Goal: Information Seeking & Learning: Find specific fact

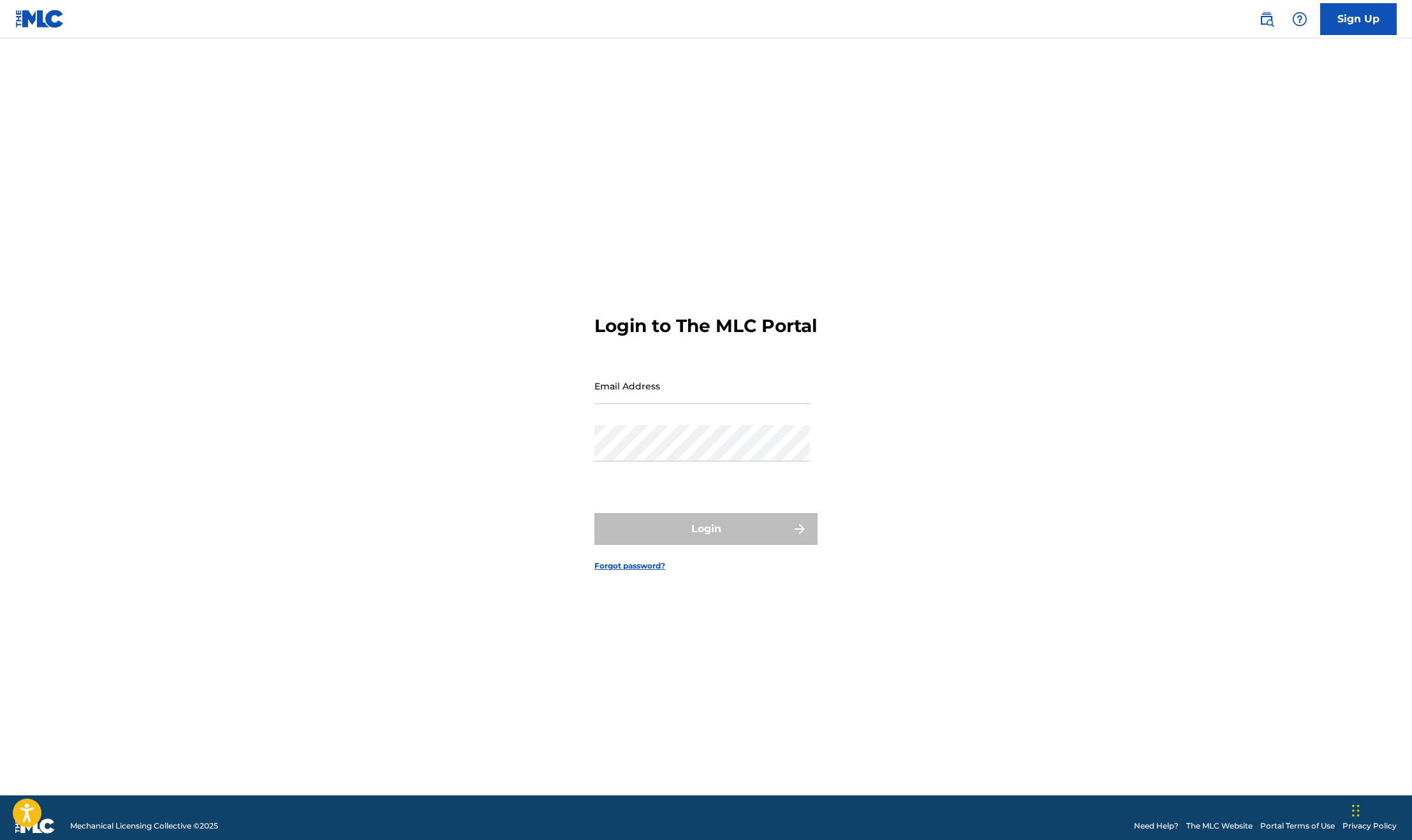
click at [1274, 24] on img at bounding box center [1266, 18] width 15 height 15
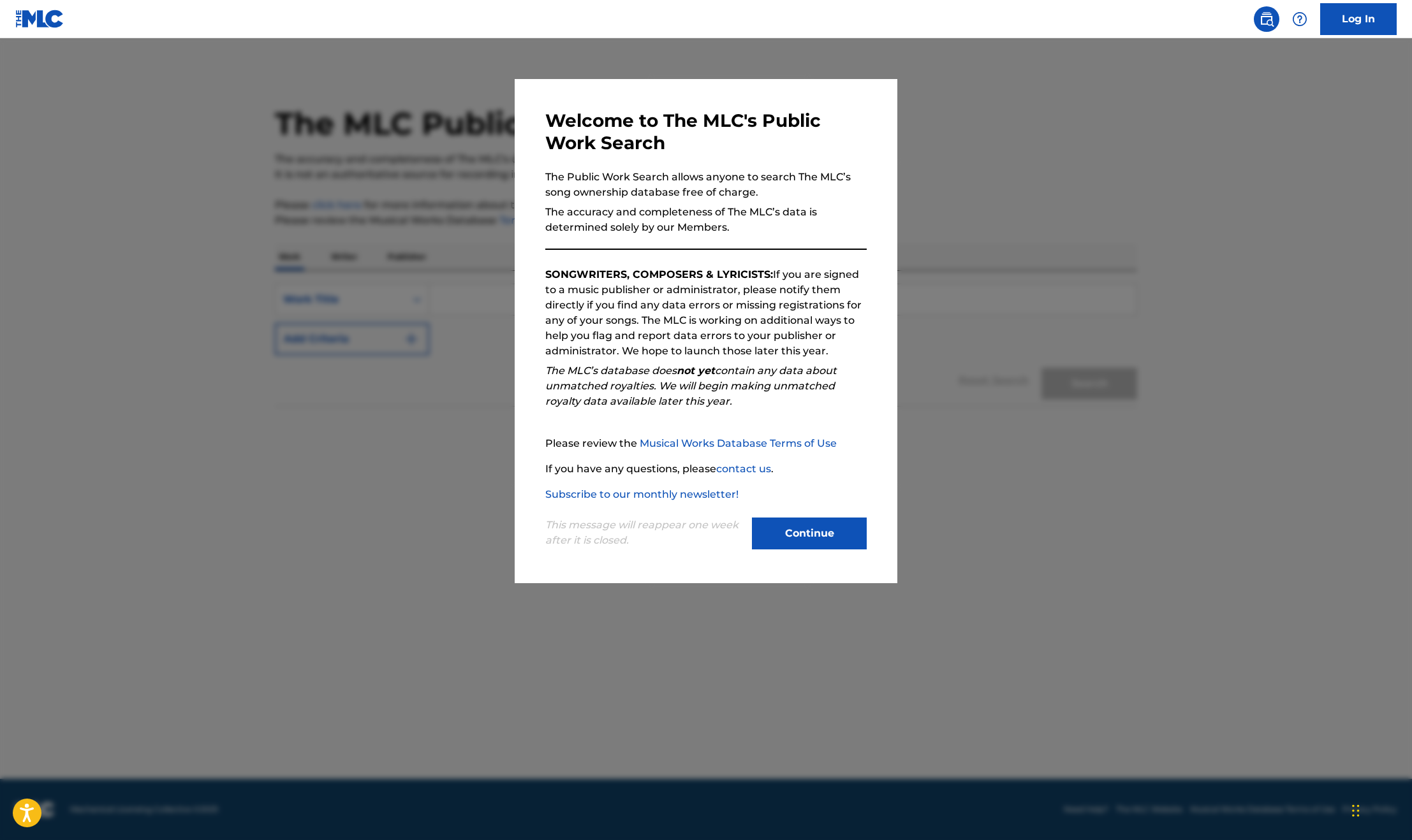
click at [798, 537] on button "Continue" at bounding box center [809, 533] width 115 height 32
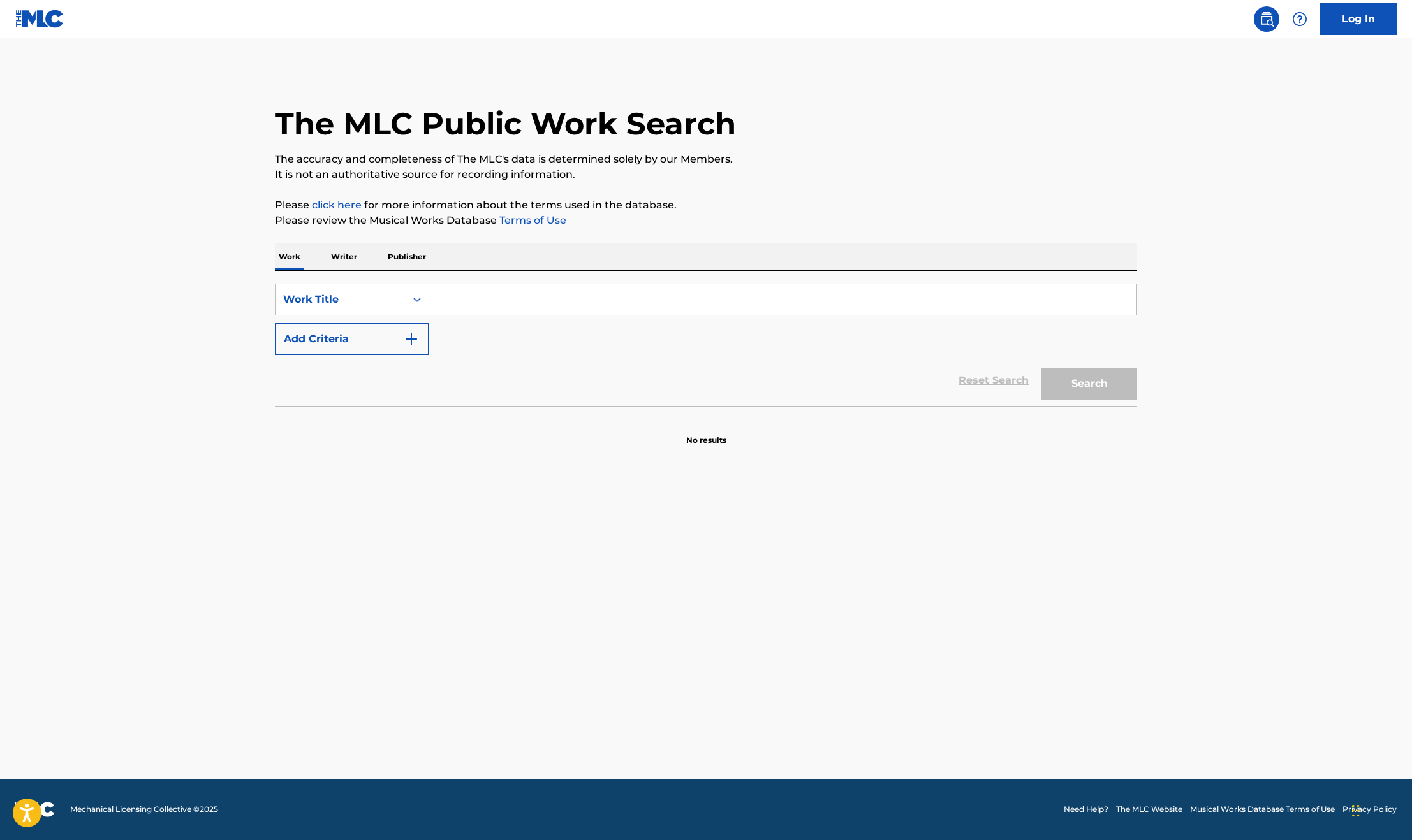
click at [393, 260] on p "Publisher" at bounding box center [407, 257] width 46 height 27
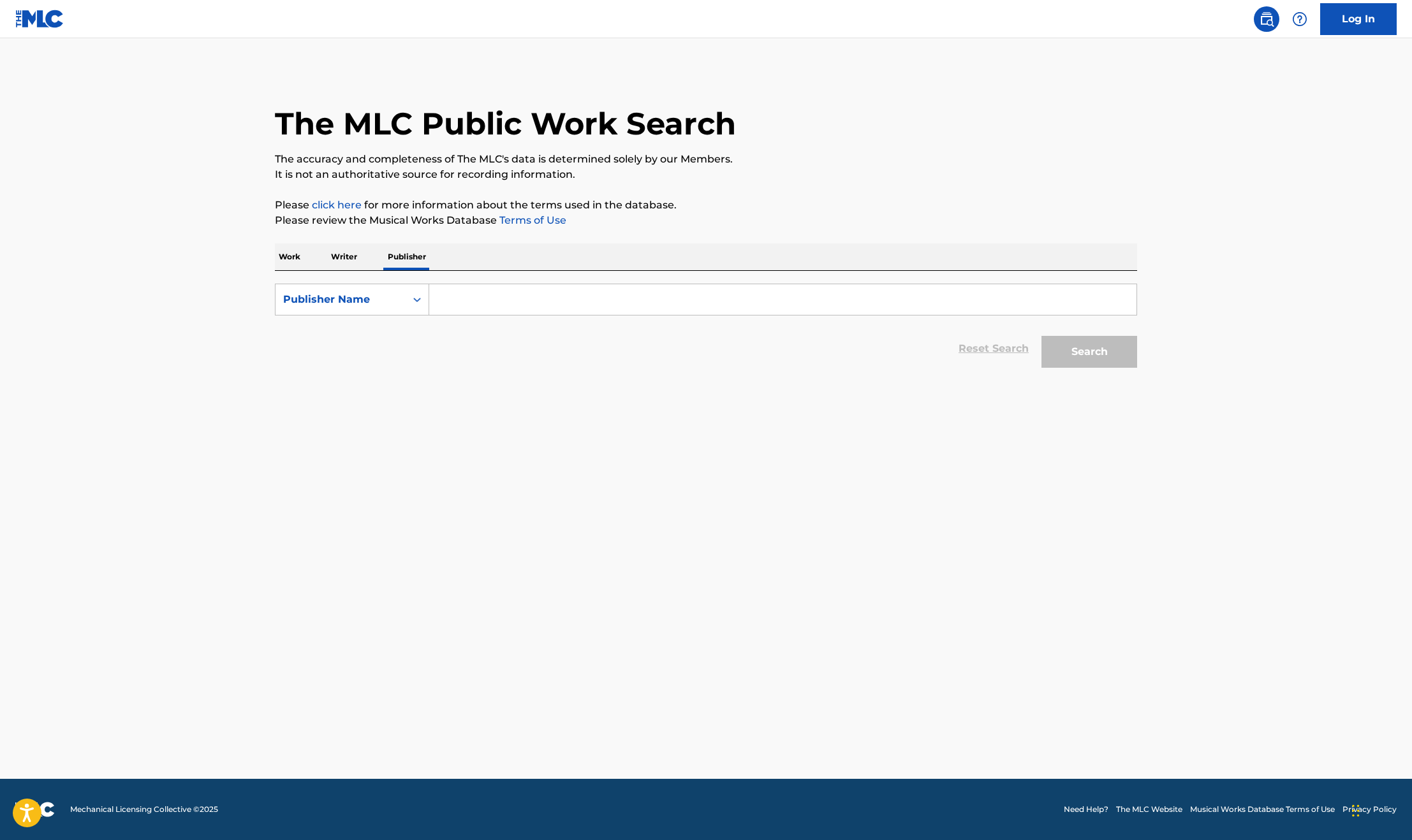
click at [476, 289] on input "Search Form" at bounding box center [783, 300] width 707 height 30
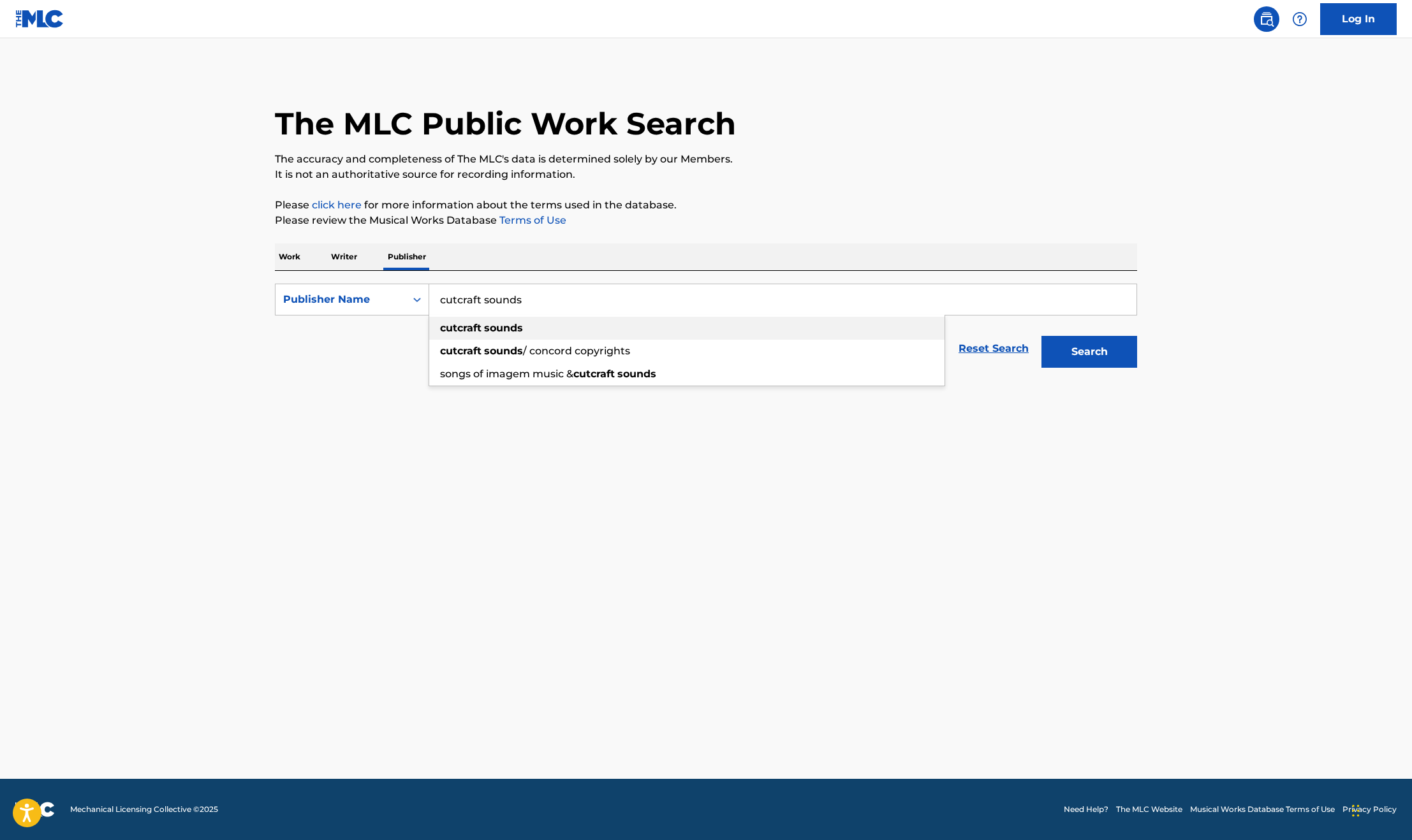
type input "cutcraft sounds"
click at [488, 322] on strong "sounds" at bounding box center [503, 328] width 39 height 12
click at [1064, 341] on button "Search" at bounding box center [1089, 352] width 95 height 32
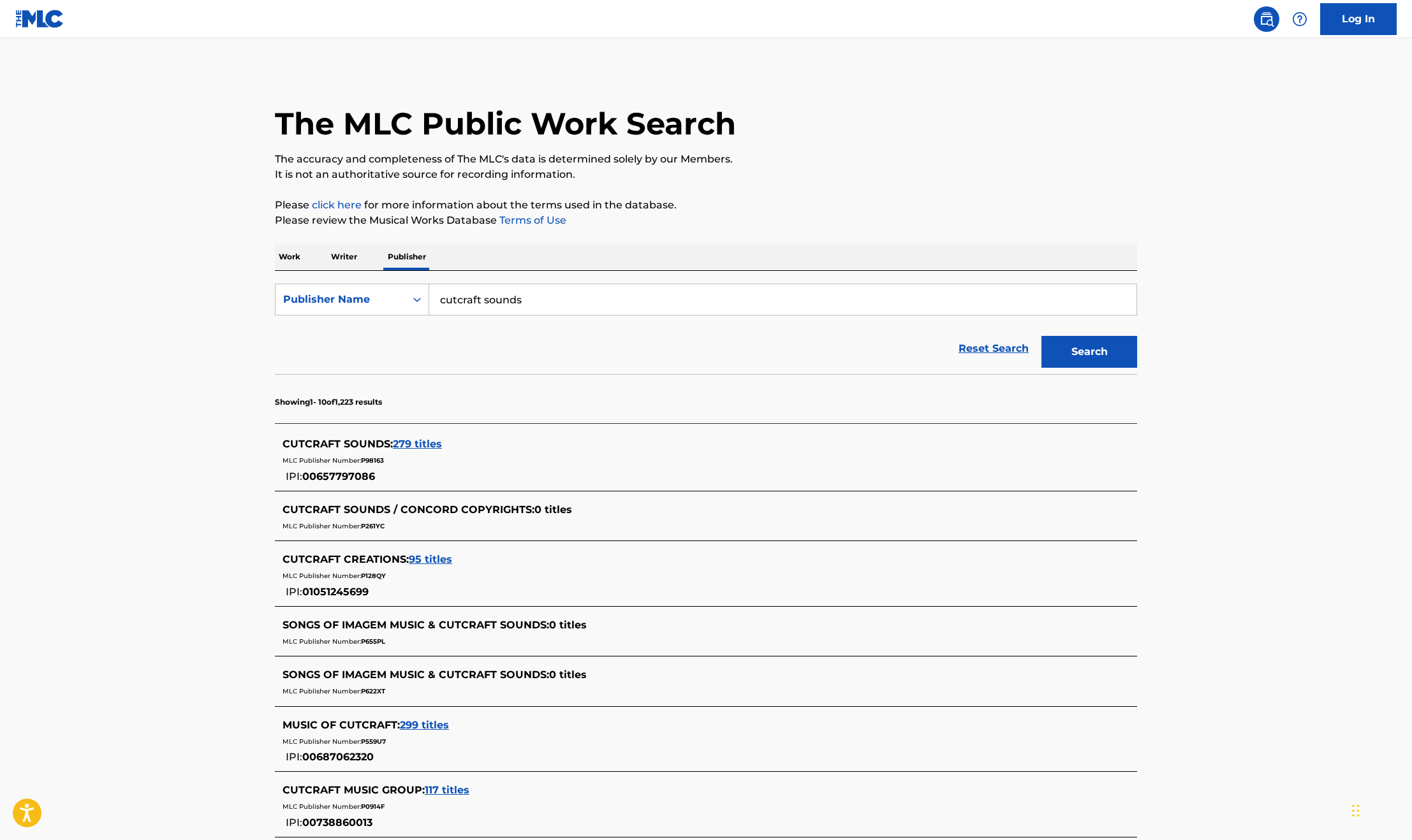
click at [410, 446] on span "279 titles" at bounding box center [417, 444] width 49 height 12
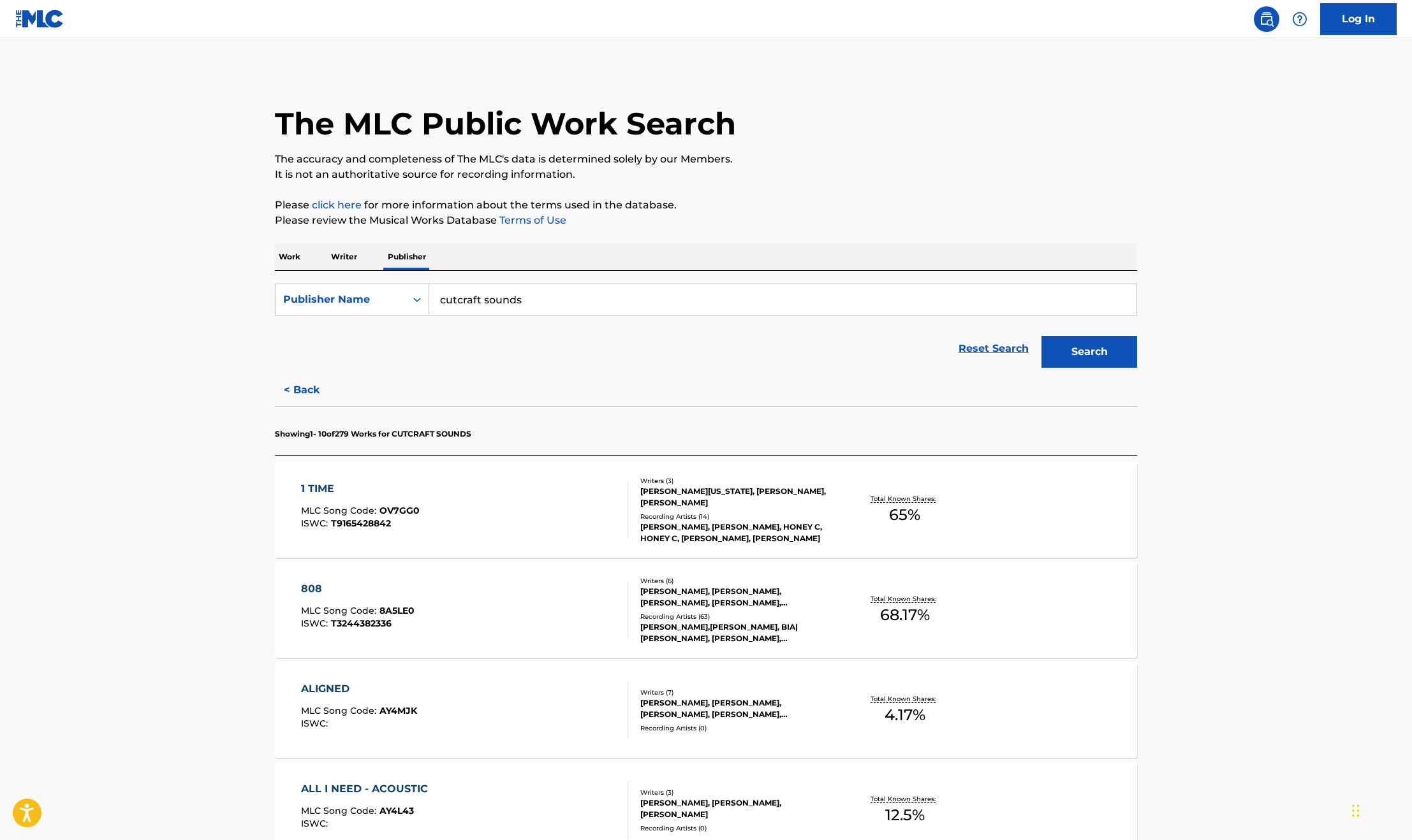
click at [396, 506] on span "OV7GG0" at bounding box center [399, 510] width 40 height 11
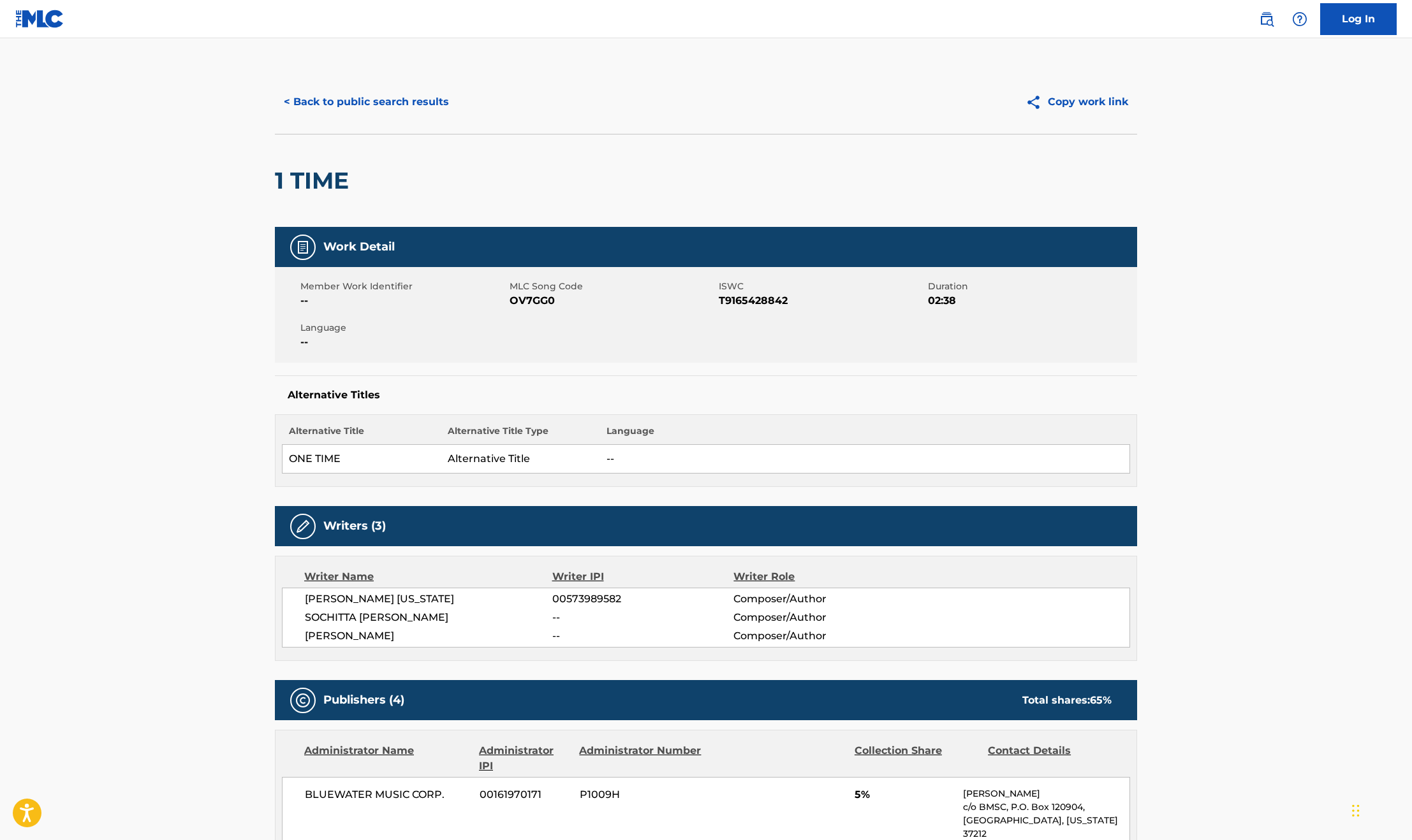
click at [356, 104] on button "< Back to public search results" at bounding box center [366, 102] width 183 height 32
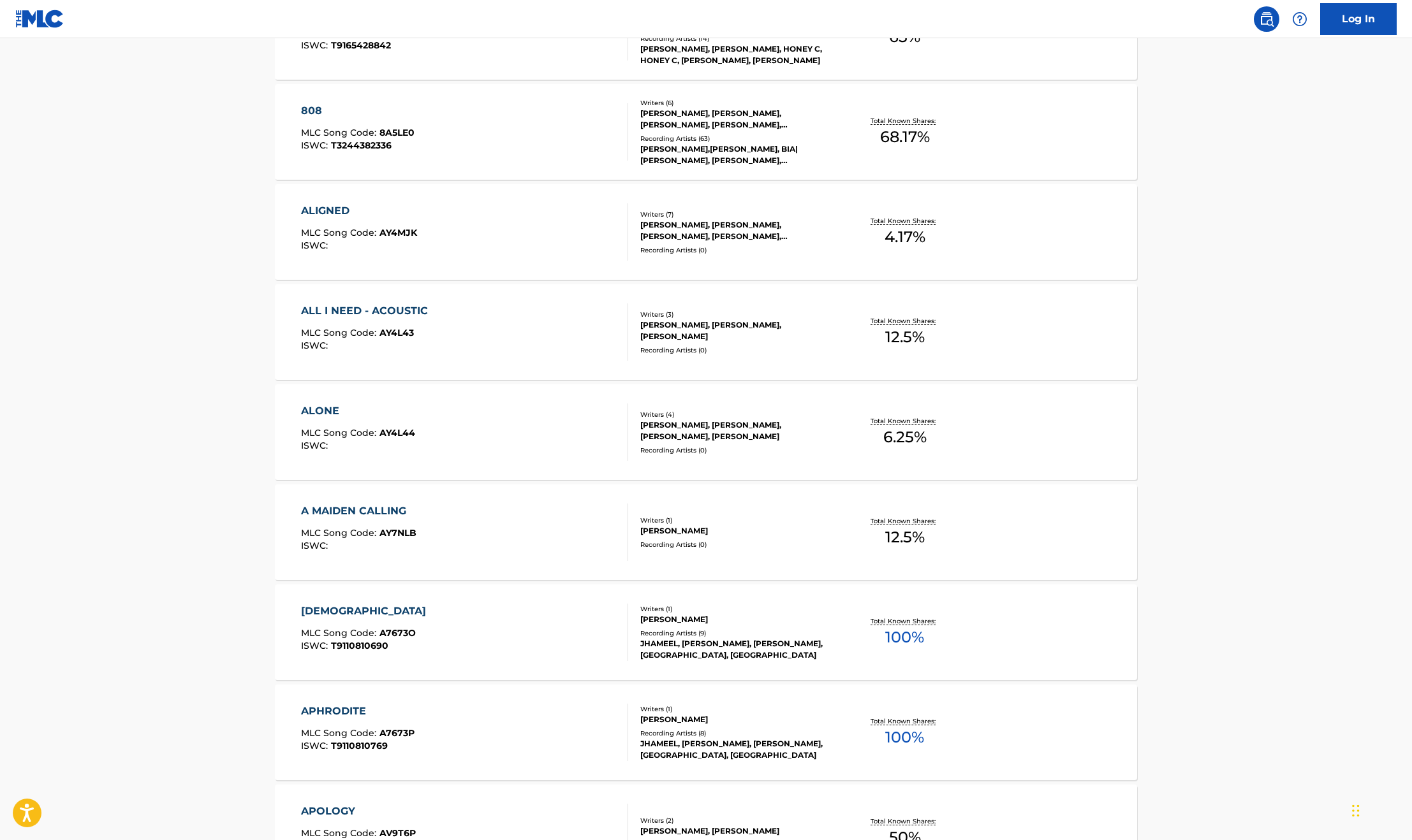
scroll to position [765, 0]
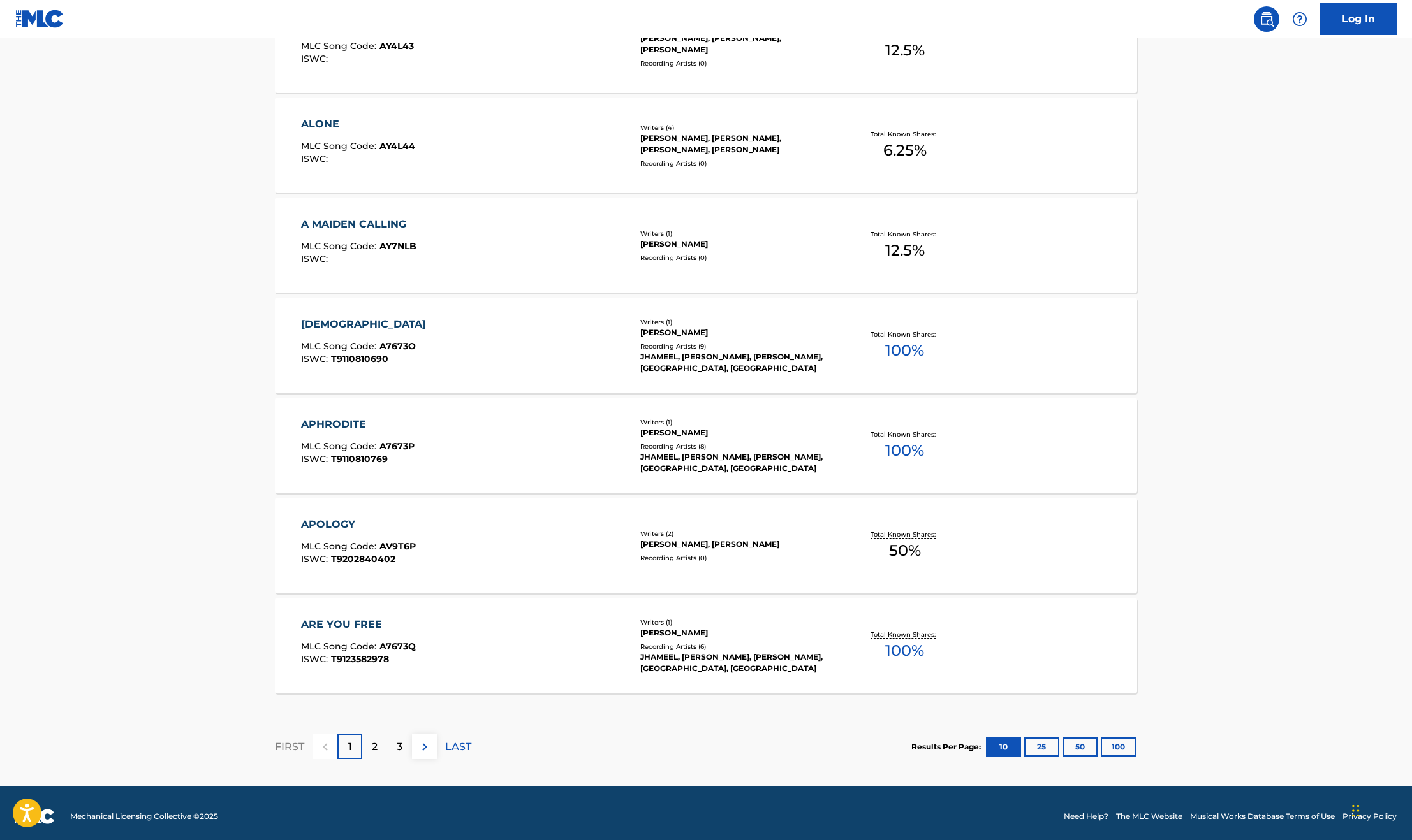
click at [521, 459] on div "APHRODITE MLC Song Code : A7673P ISWC : T9110810769" at bounding box center [465, 445] width 328 height 57
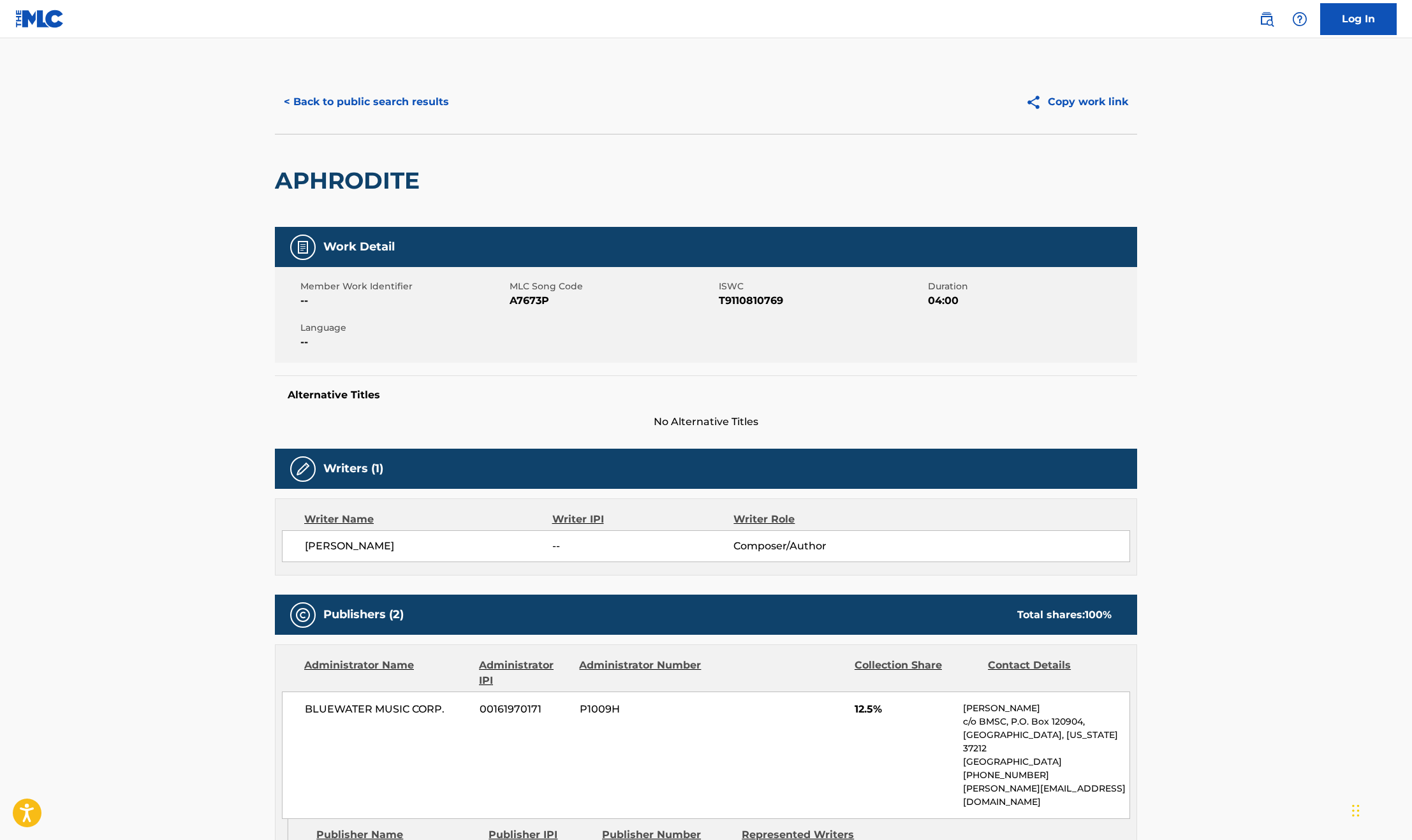
click at [358, 95] on button "< Back to public search results" at bounding box center [366, 102] width 183 height 32
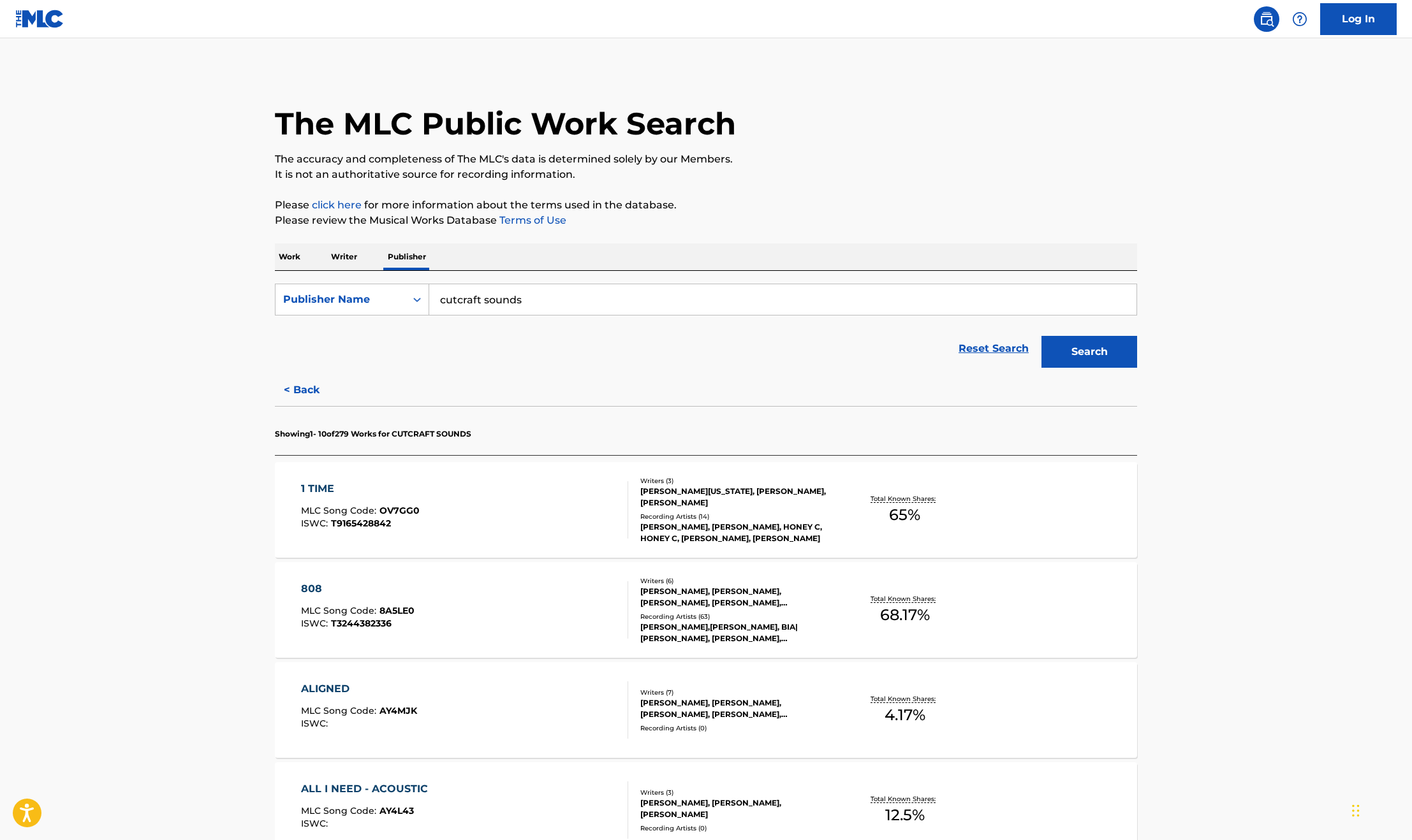
scroll to position [772, 0]
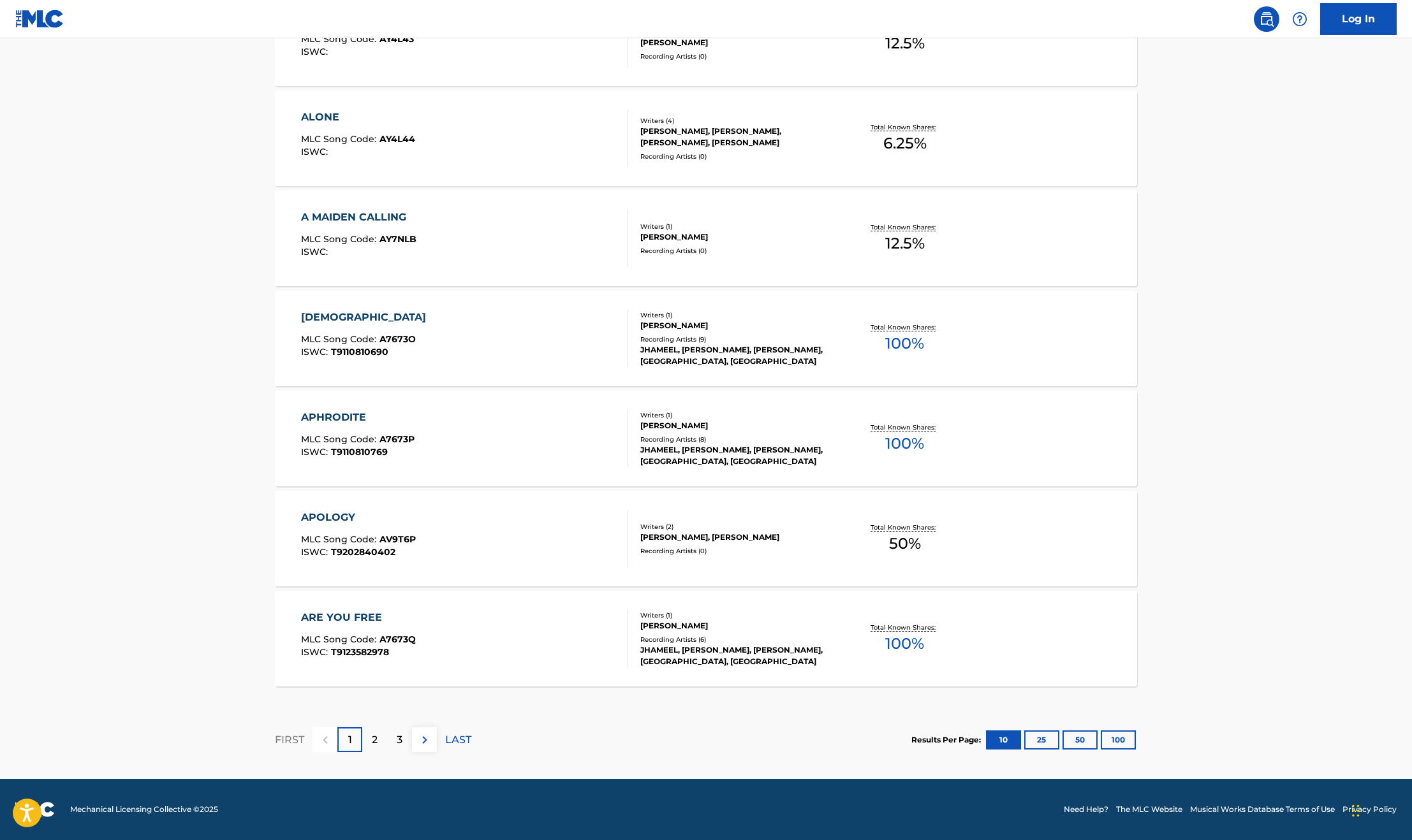
click at [393, 641] on span "A7673Q" at bounding box center [397, 639] width 36 height 11
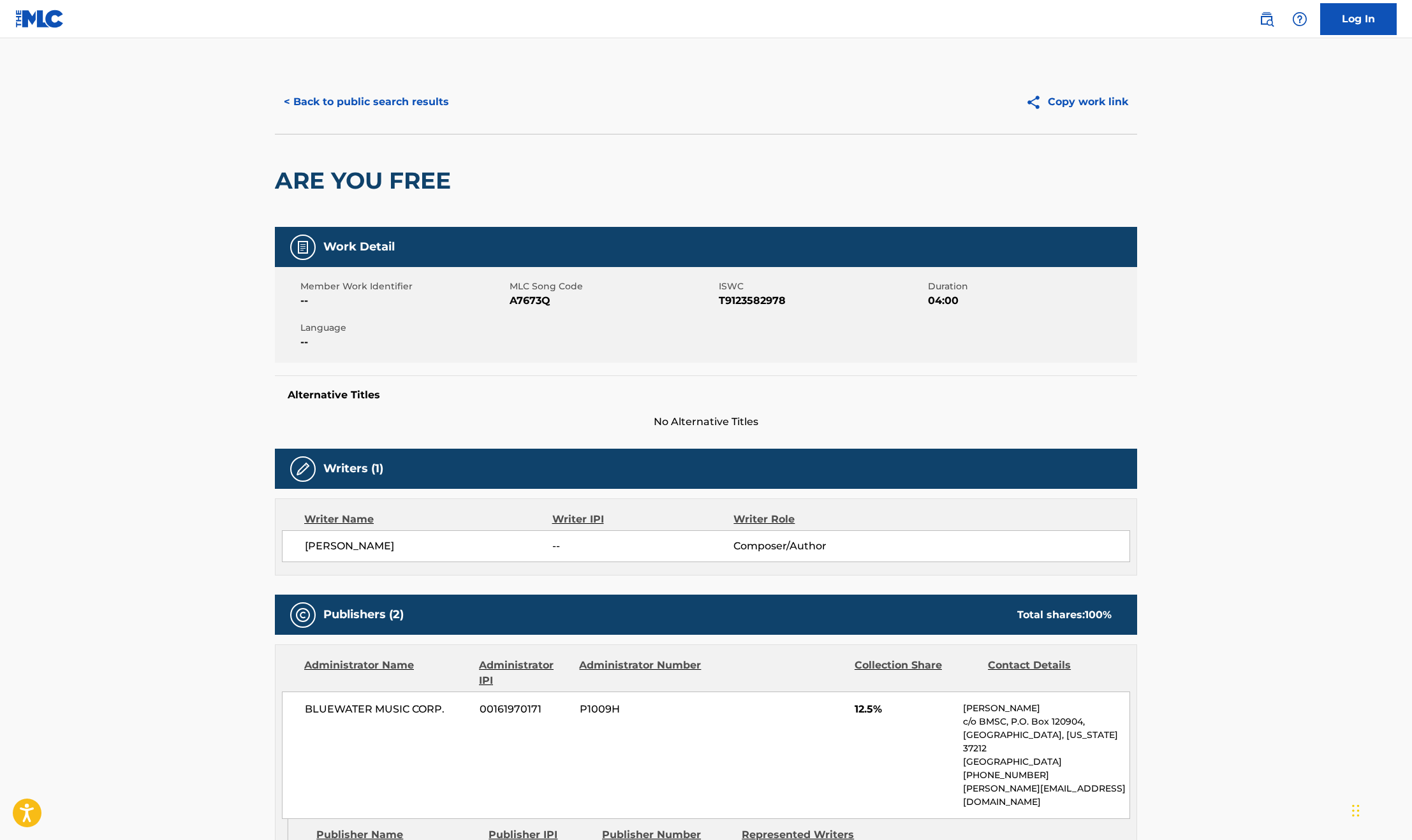
click at [345, 111] on button "< Back to public search results" at bounding box center [366, 102] width 183 height 32
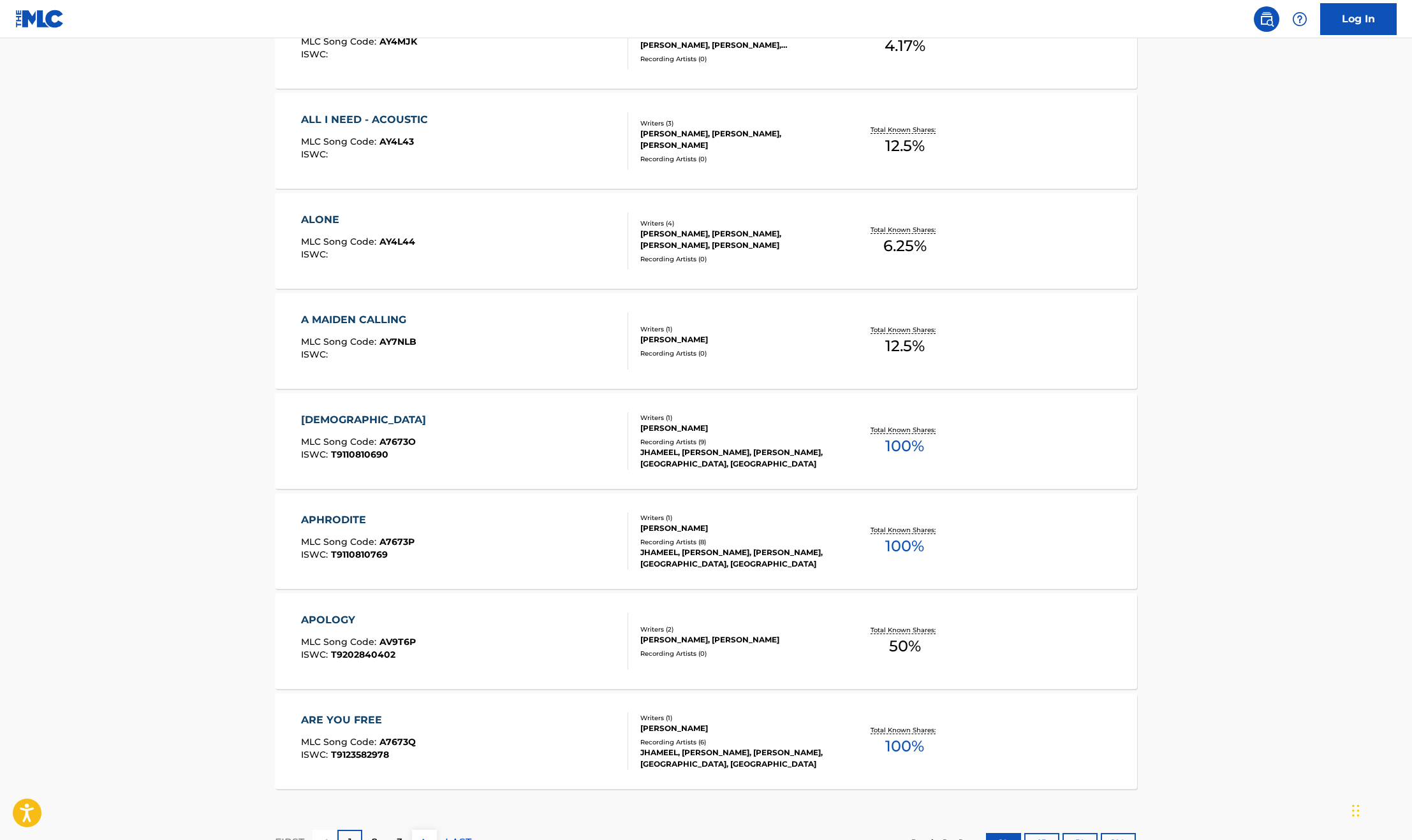
scroll to position [772, 0]
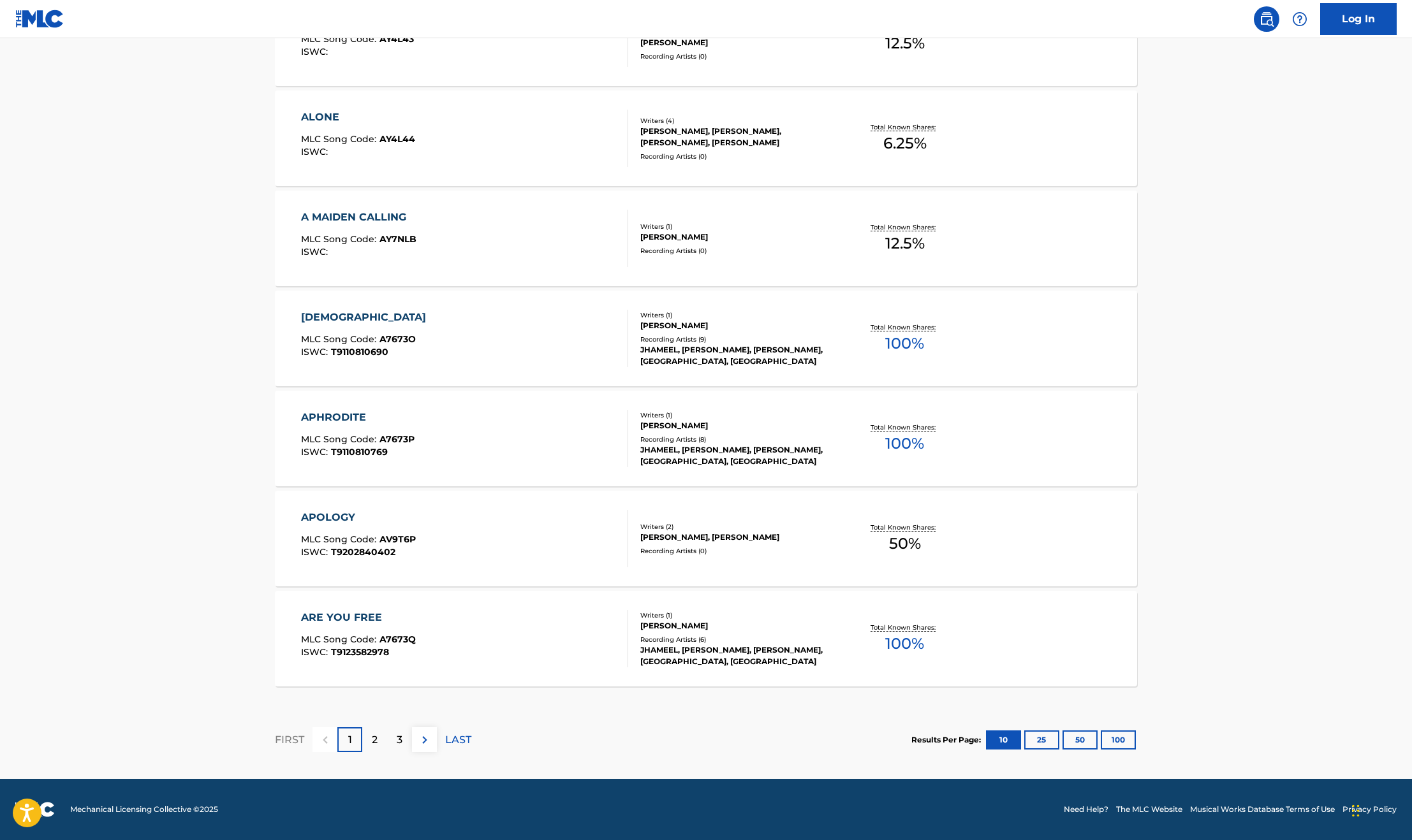
click at [1106, 733] on button "100" at bounding box center [1118, 740] width 35 height 19
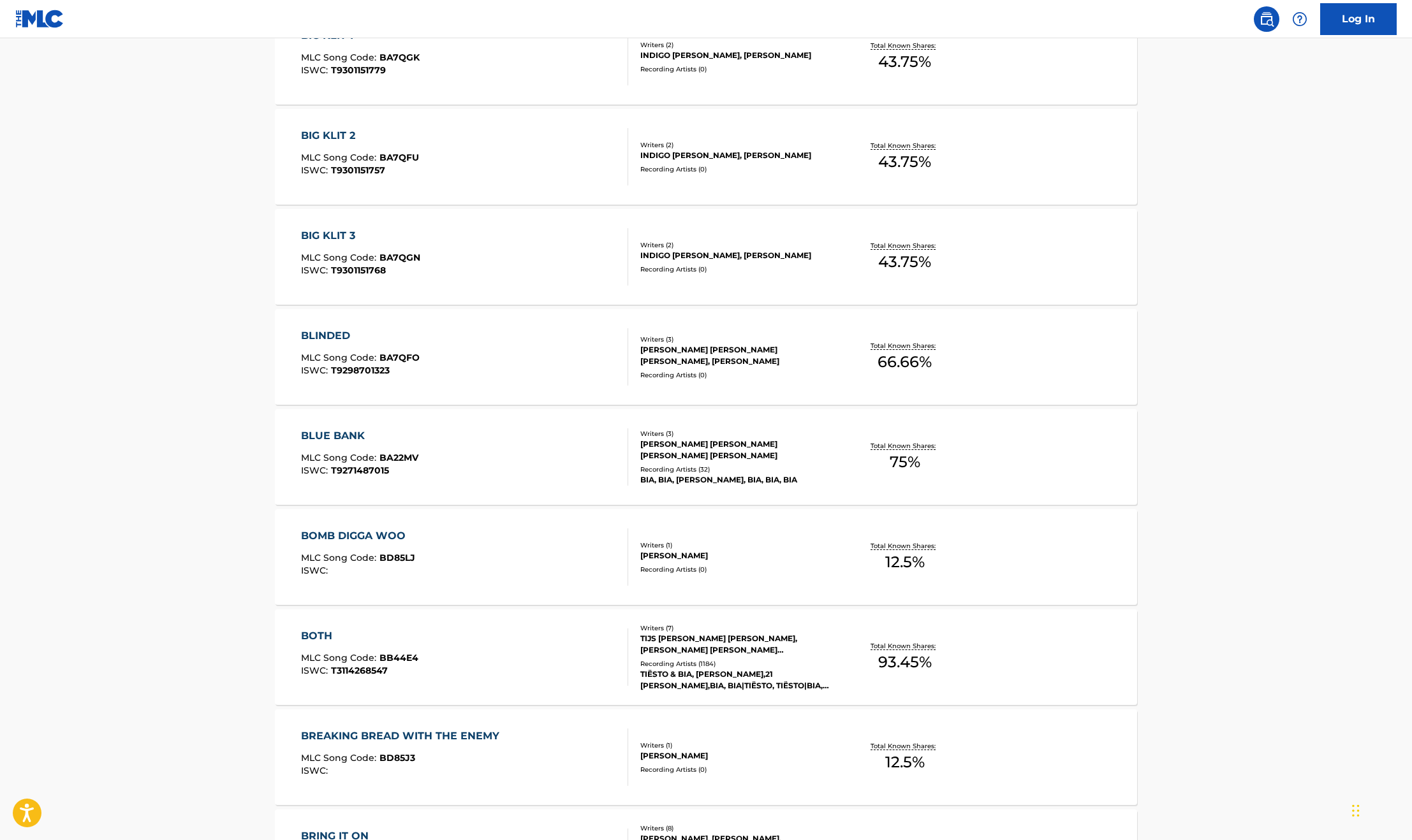
scroll to position [3060, 0]
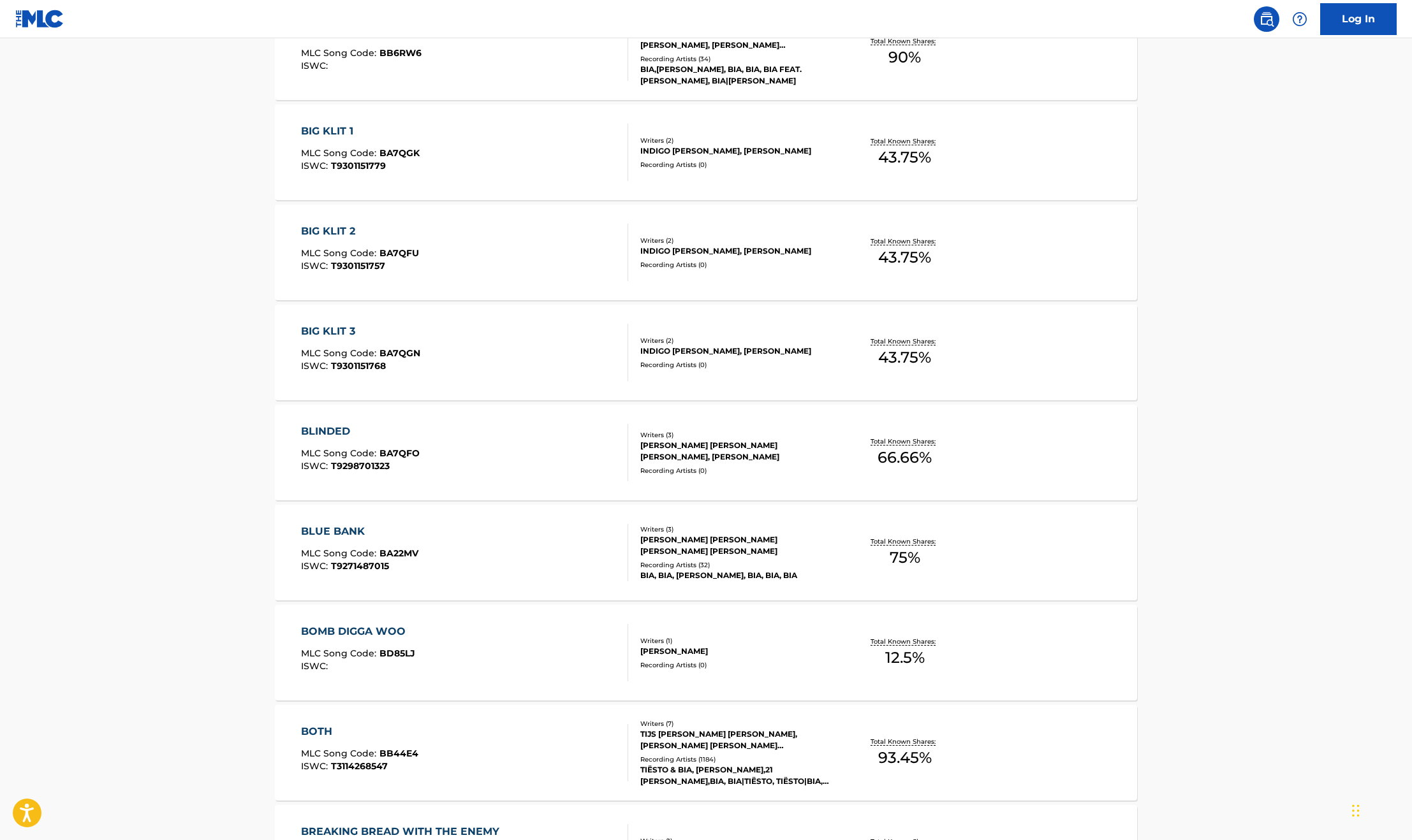
click at [433, 118] on div "BIG KLIT 1 MLC Song Code : BA7QGK ISWC : T9301151779 Writers ( 2 ) INDIGO [PERS…" at bounding box center [705, 152] width 862 height 95
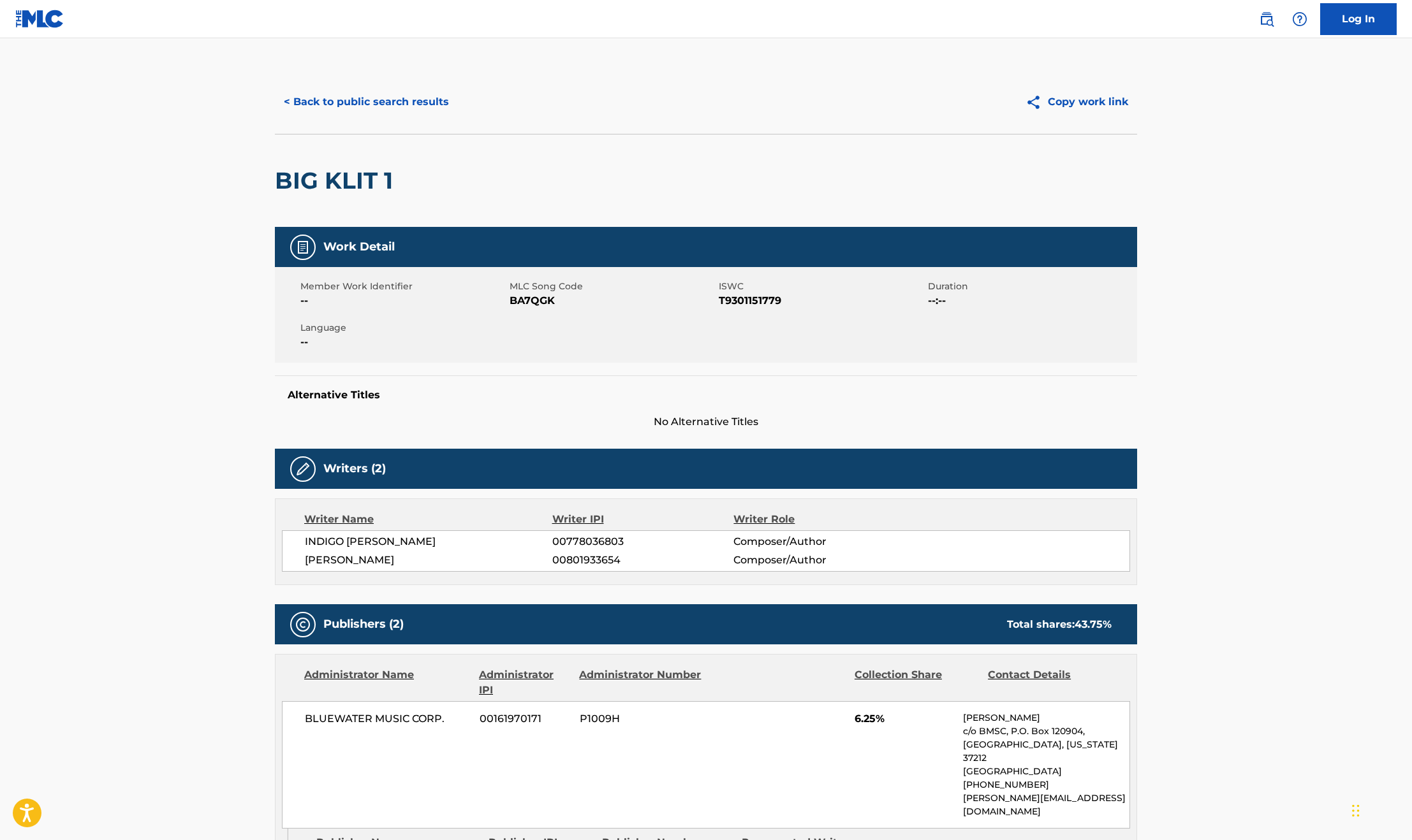
click at [1345, 26] on link "Log In" at bounding box center [1358, 19] width 76 height 32
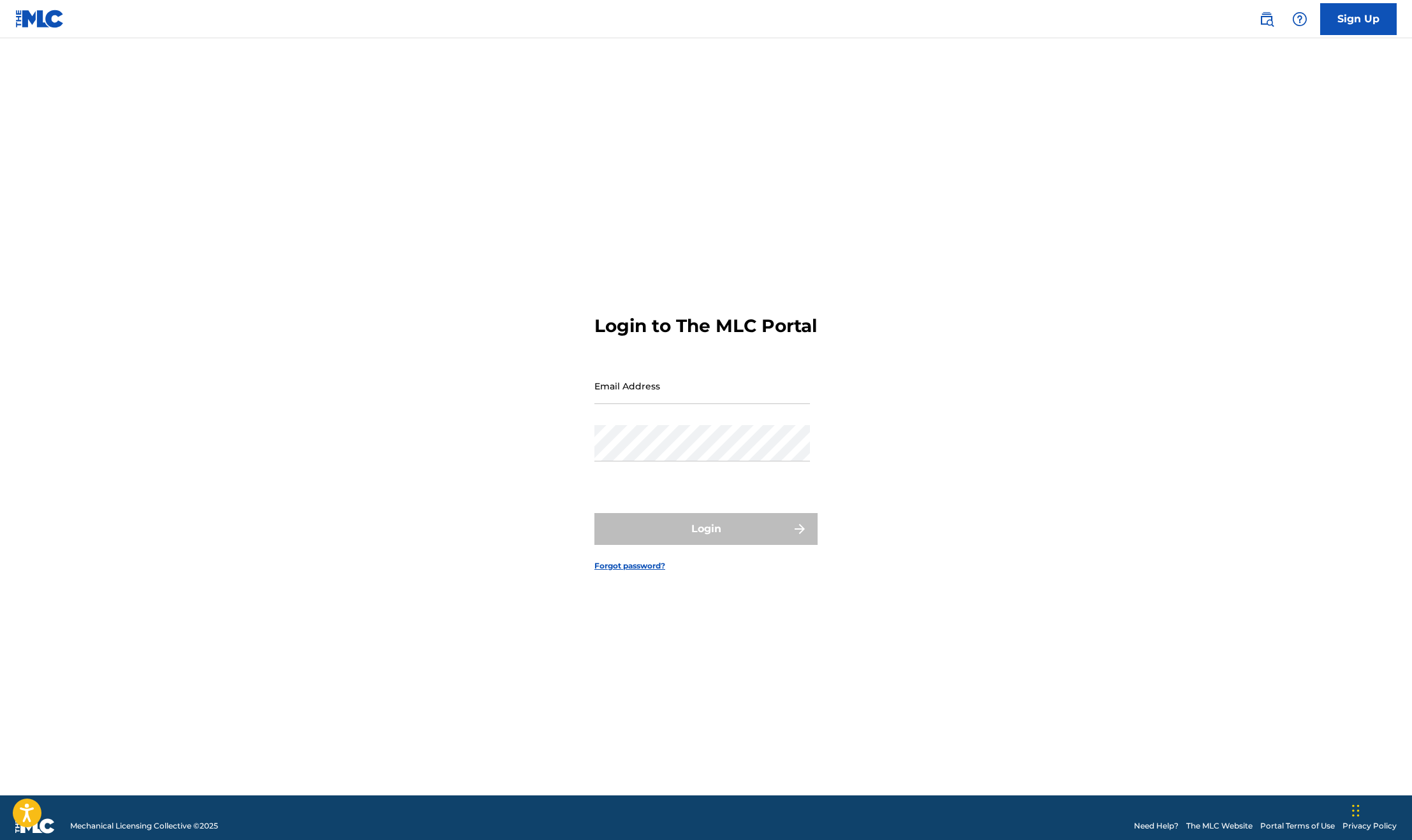
click at [719, 404] on input "Email Address" at bounding box center [701, 386] width 215 height 36
click at [520, 597] on div "Login to The MLC Portal Email Address Blake2022 Password Login Forgot password?" at bounding box center [706, 433] width 893 height 725
click at [473, 448] on div "Login to The MLC Portal Email Address Blake2022 Password Login Forgot password?" at bounding box center [706, 433] width 893 height 725
drag, startPoint x: 654, startPoint y: 413, endPoint x: 541, endPoint y: 396, distance: 114.3
click at [541, 396] on div "Login to The MLC Portal Email Address Blake2022 Password Login Forgot password?" at bounding box center [706, 433] width 893 height 725
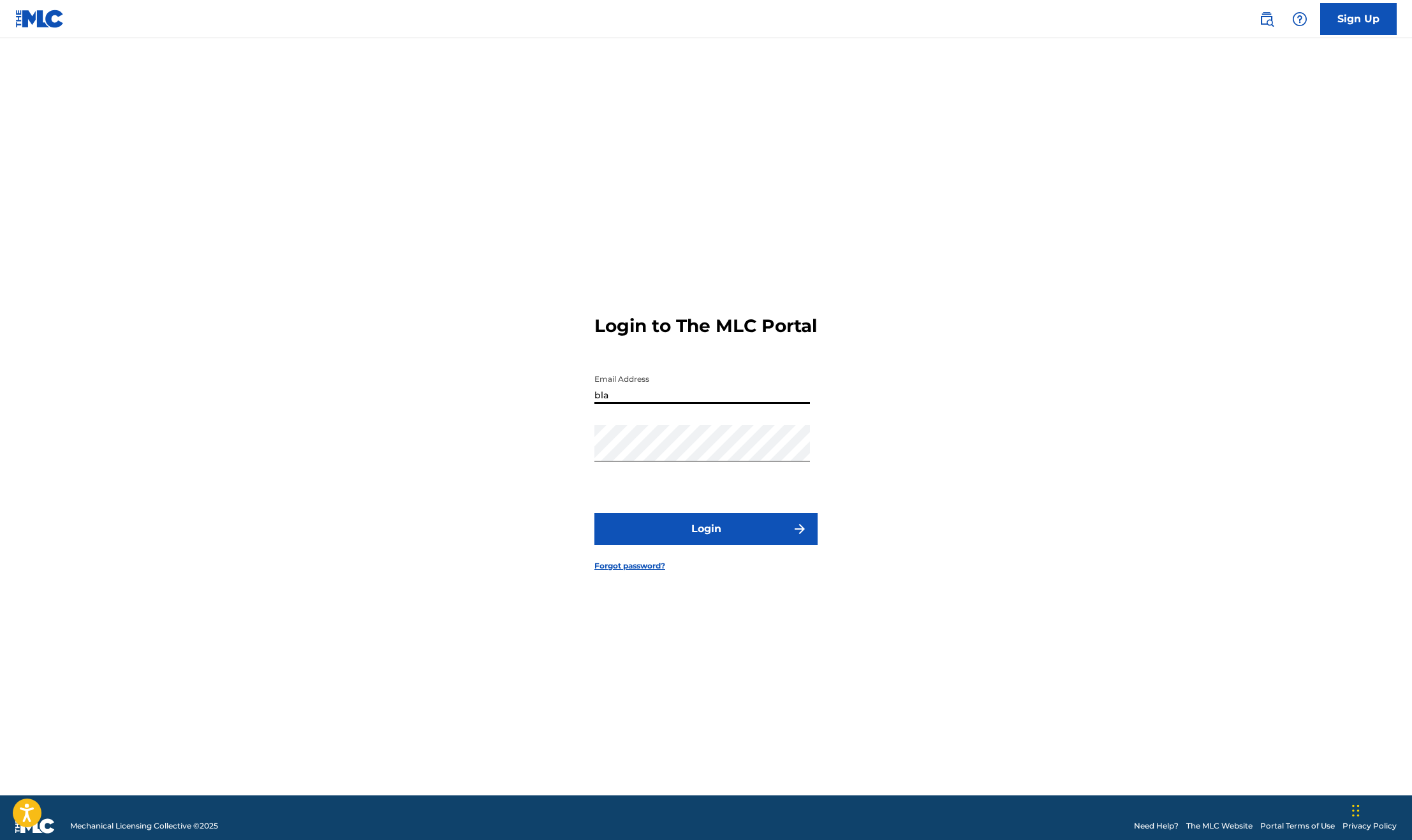
type input "[PERSON_NAME][EMAIL_ADDRESS][PERSON_NAME][DOMAIN_NAME]"
click at [752, 545] on button "Login" at bounding box center [705, 529] width 223 height 32
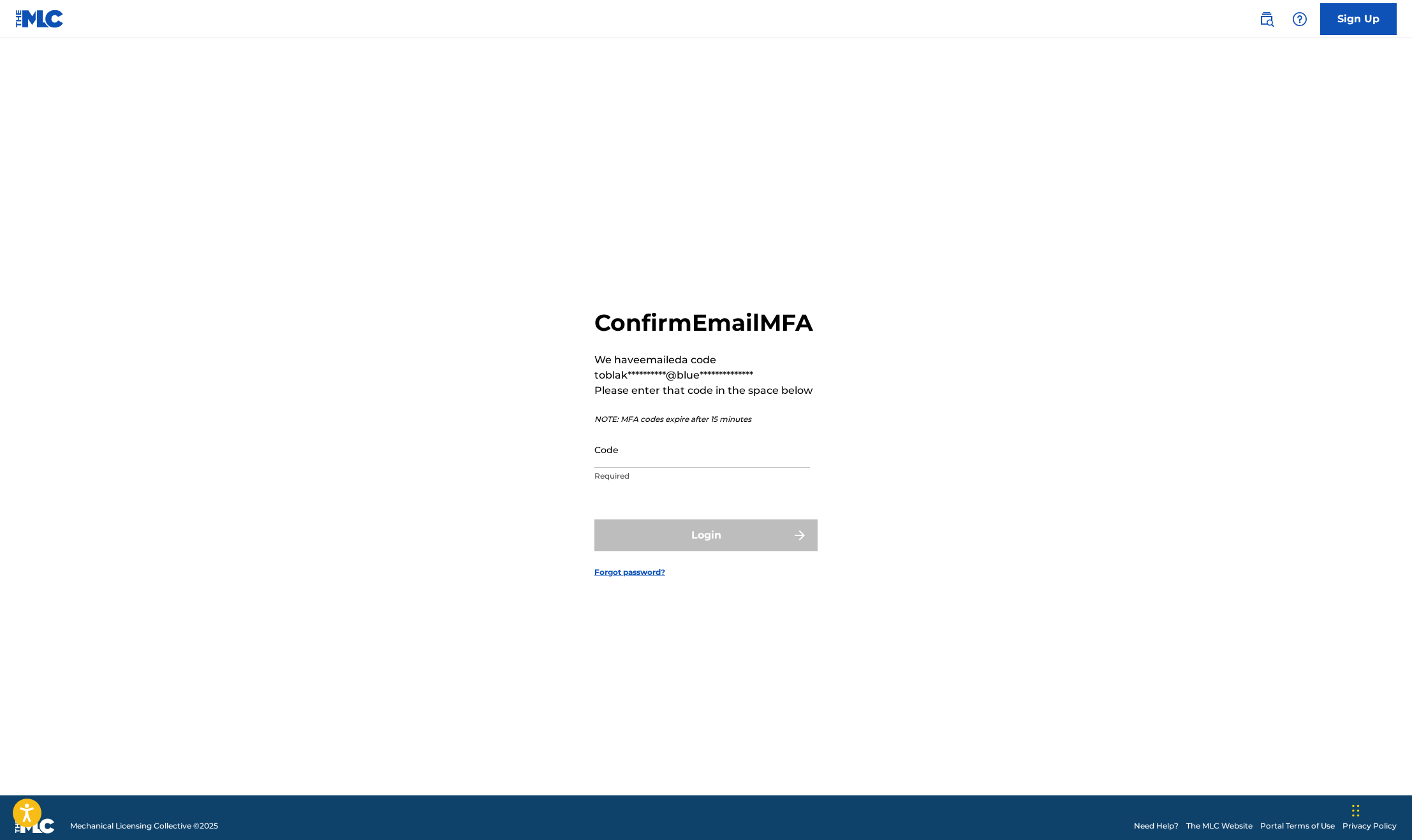
click at [645, 463] on input "Code" at bounding box center [701, 449] width 215 height 36
paste input "210294"
type input "210294"
click at [688, 541] on button "Login" at bounding box center [705, 535] width 223 height 32
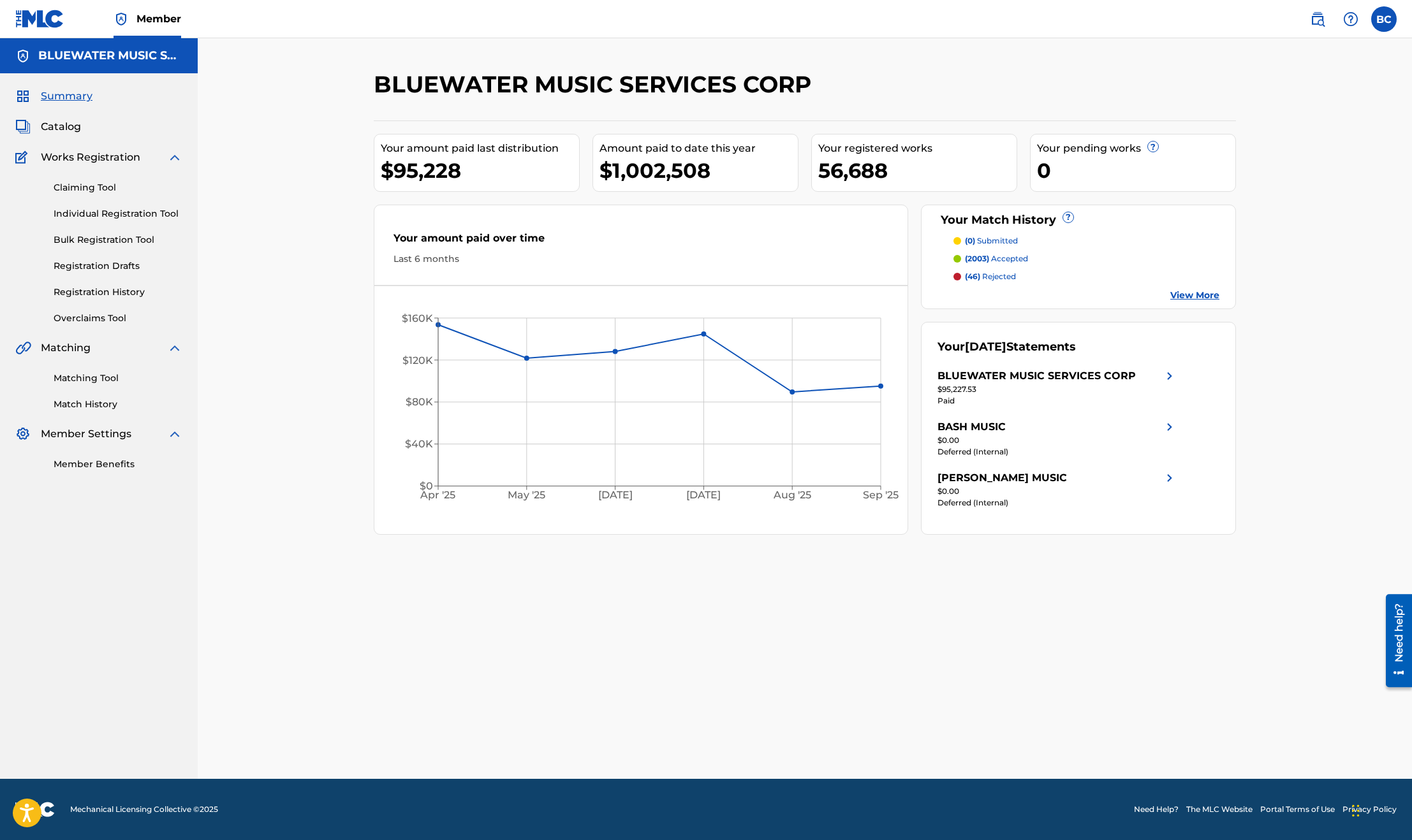
click at [297, 211] on div "BLUEWATER MUSIC SERVICES CORP Your amount paid last distribution $95,228 Amount…" at bounding box center [805, 408] width 1214 height 741
click at [51, 130] on span "Catalog" at bounding box center [61, 126] width 40 height 15
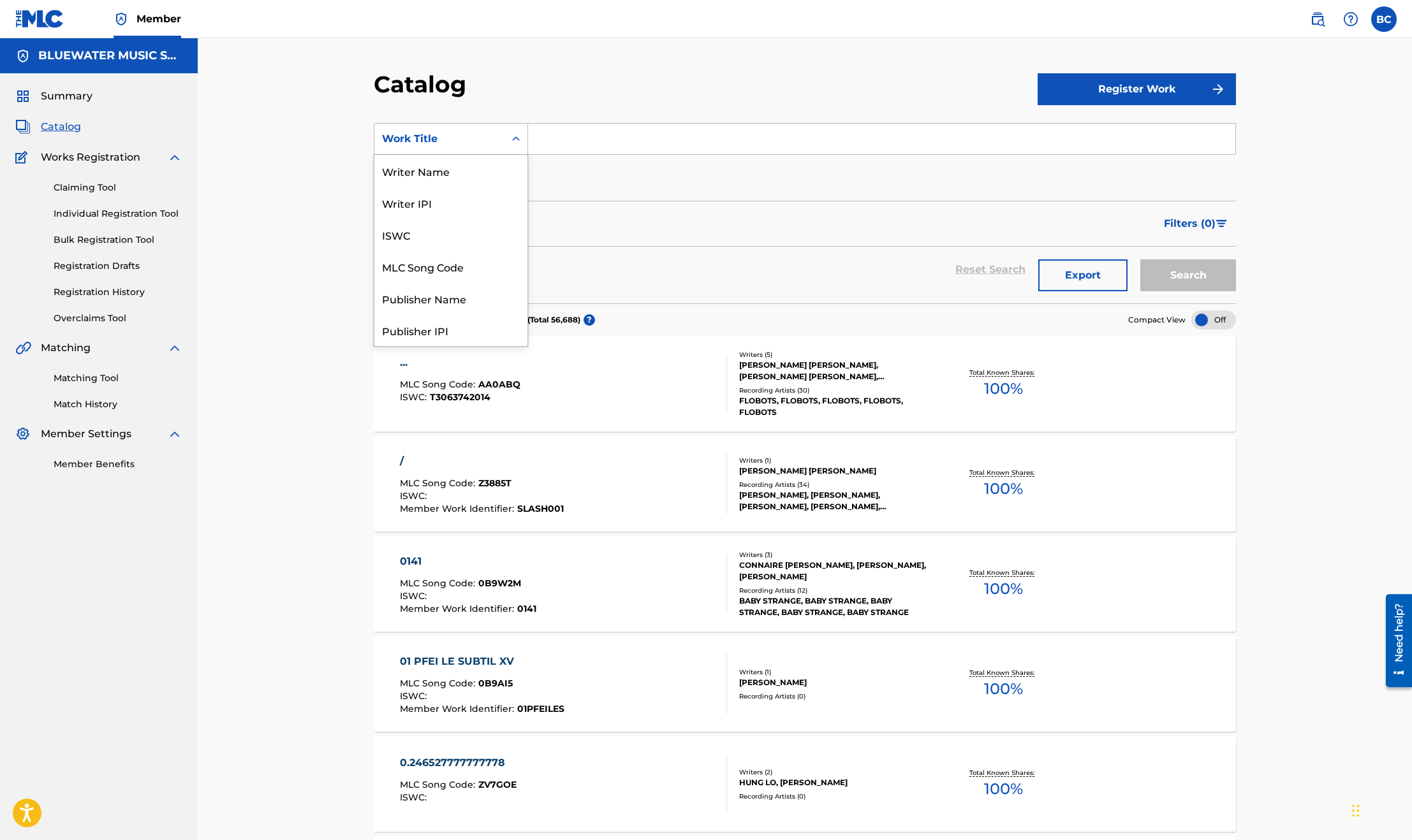
click at [494, 134] on div "Work Title" at bounding box center [439, 138] width 115 height 15
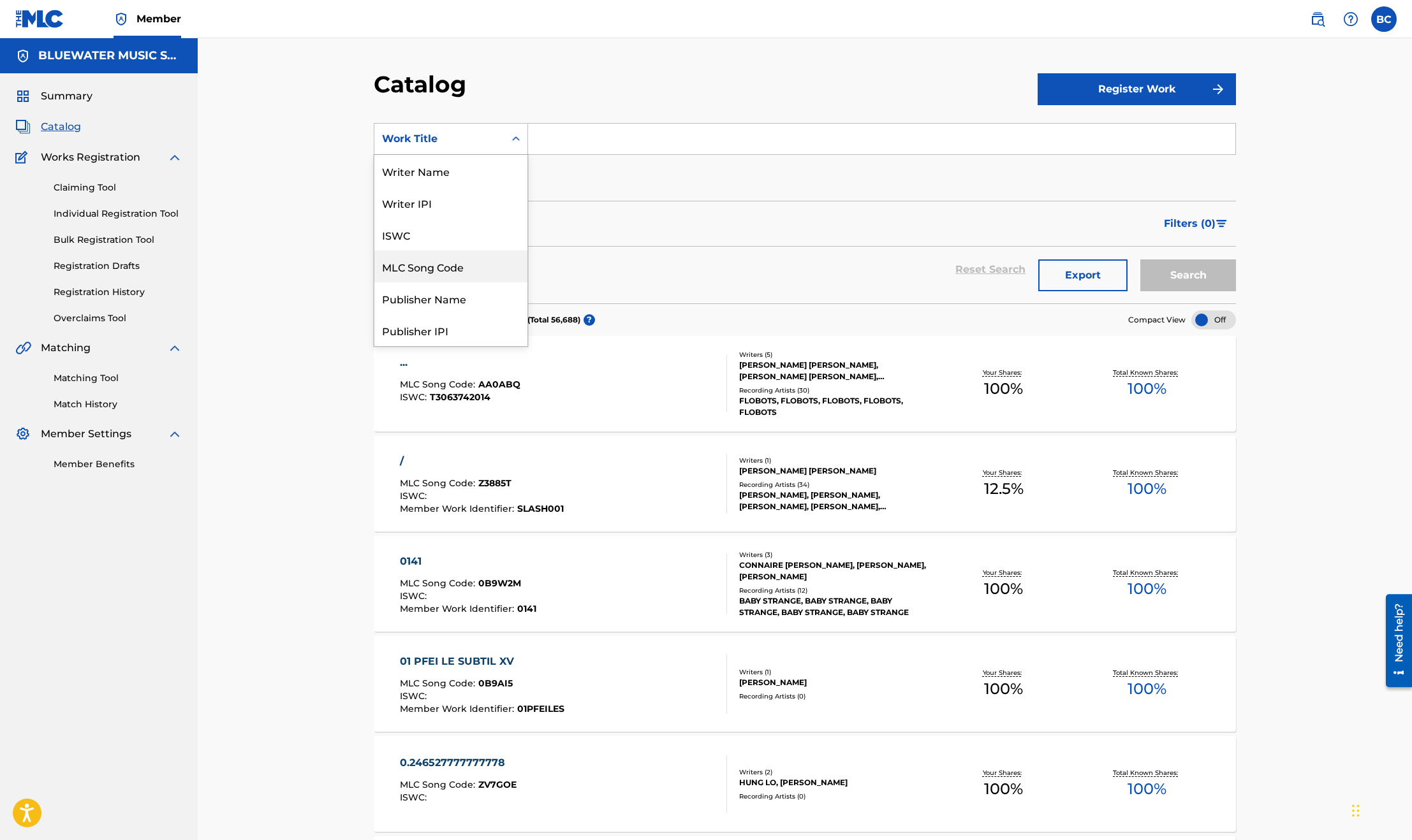
scroll to position [95, 0]
click at [441, 203] on div "Publisher Name" at bounding box center [450, 203] width 153 height 32
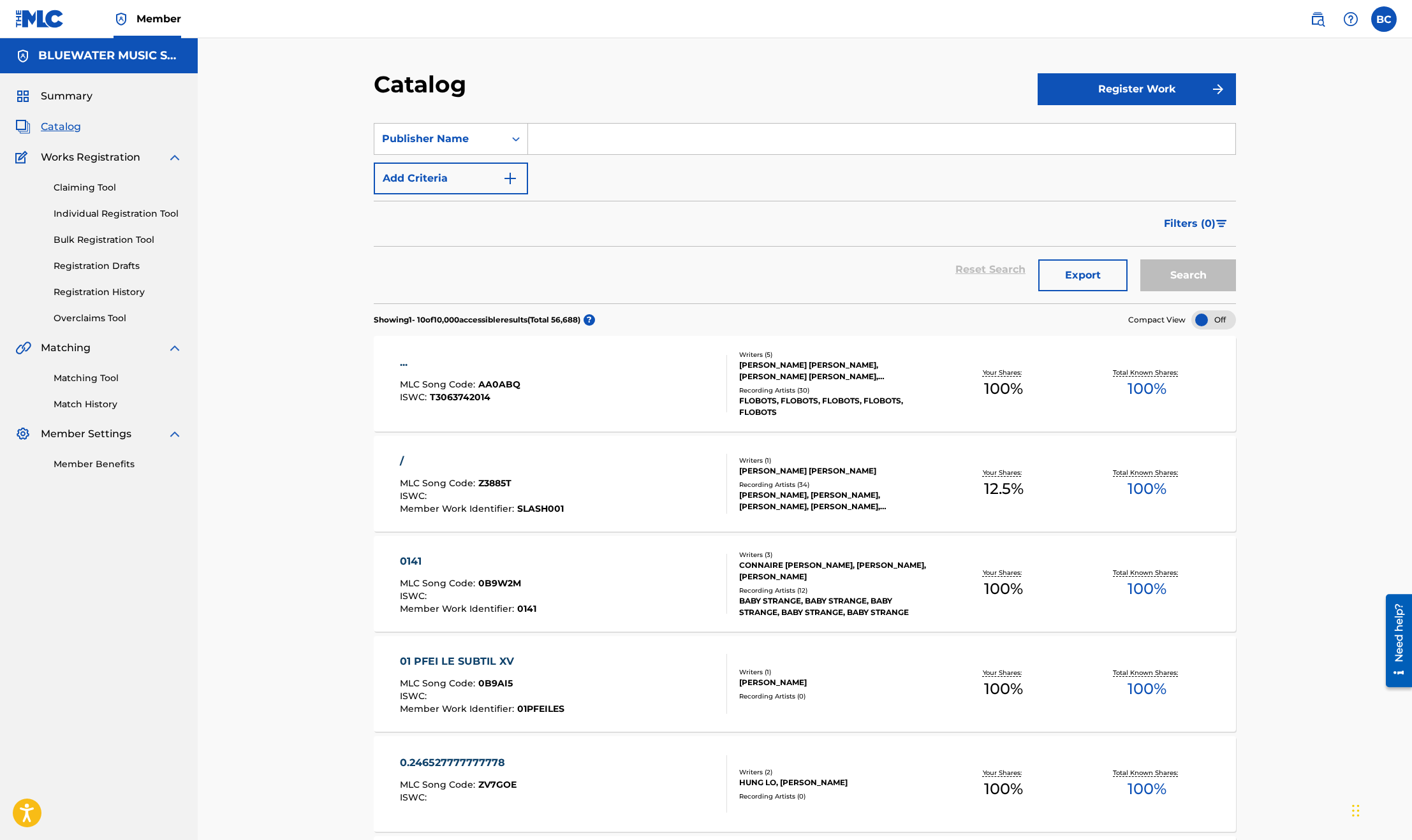
click at [547, 145] on input "Search Form" at bounding box center [882, 139] width 707 height 30
type input "cutcraft sounds"
click at [1140, 259] on button "Search" at bounding box center [1187, 275] width 95 height 32
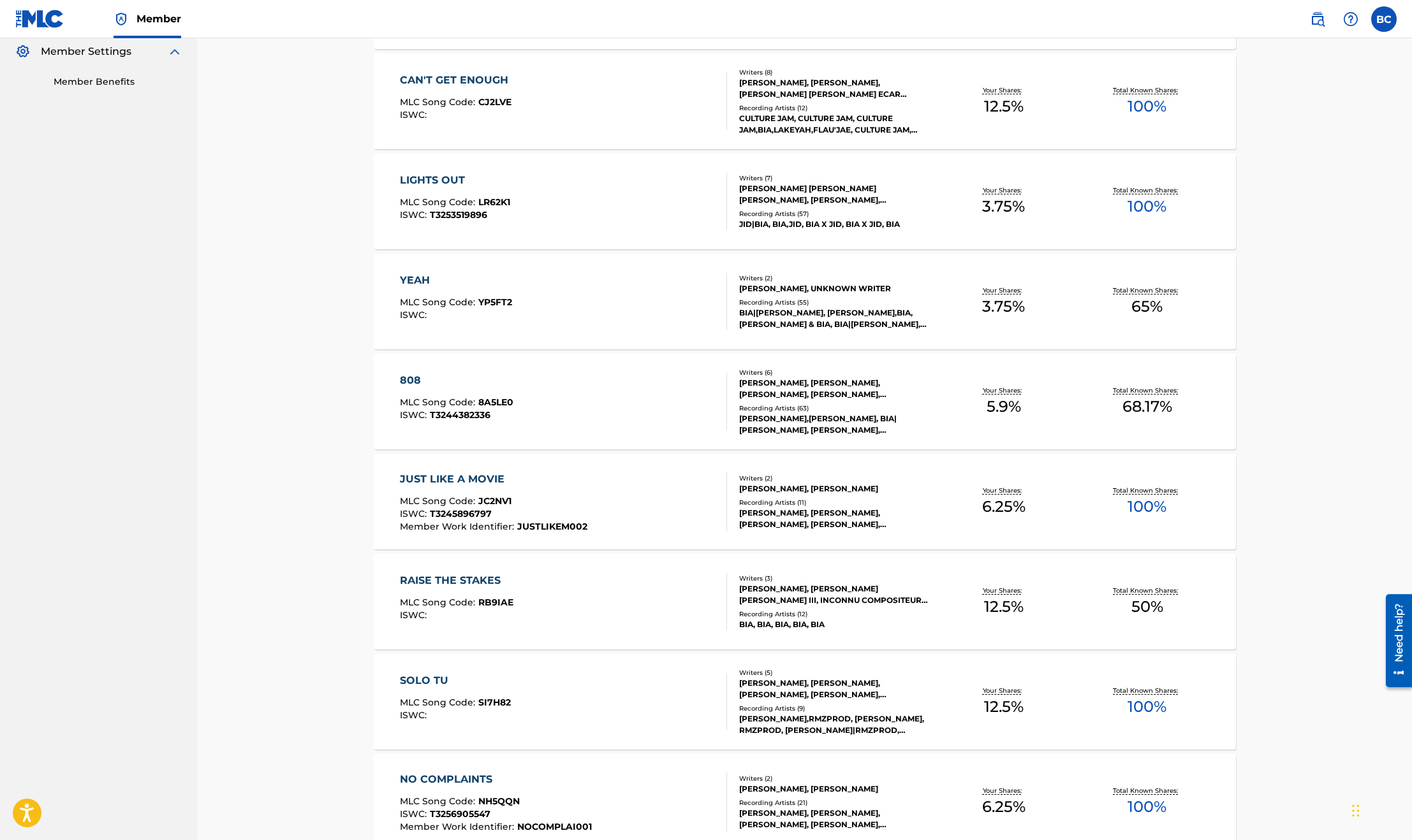
scroll to position [478, 0]
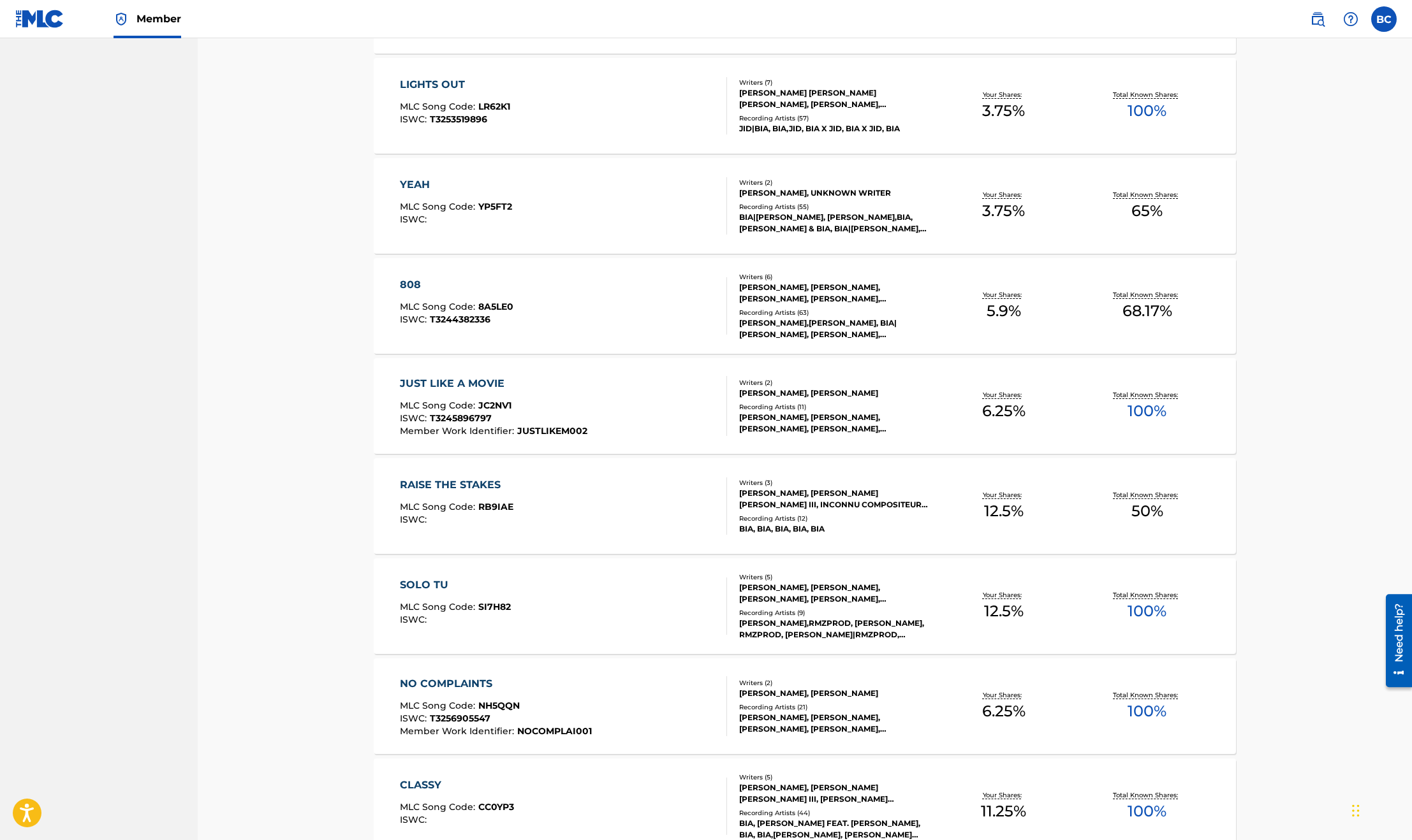
click at [605, 218] on div "YEAH MLC Song Code : YP5FT2 ISWC :" at bounding box center [564, 205] width 328 height 57
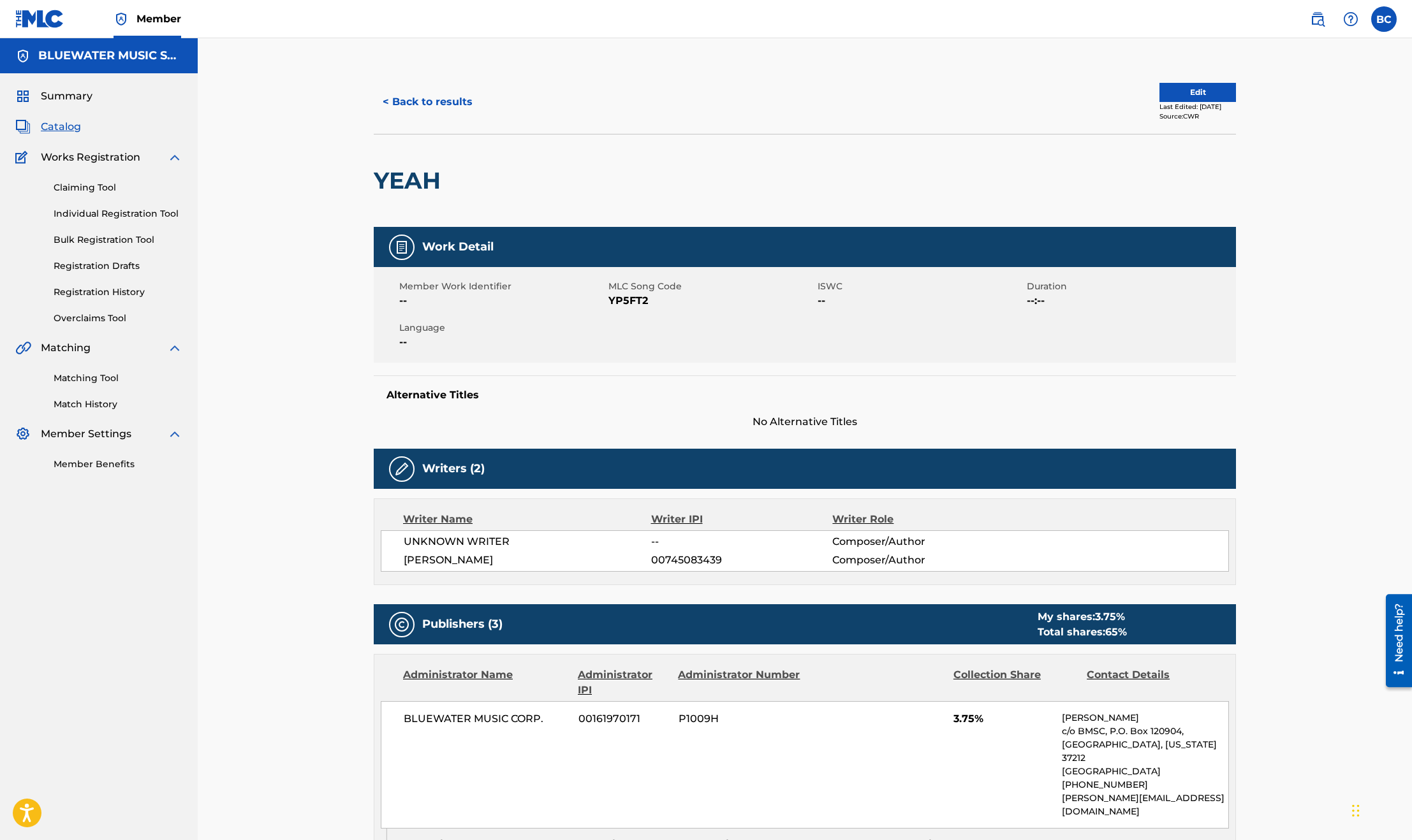
click at [410, 109] on button "< Back to results" at bounding box center [427, 102] width 108 height 32
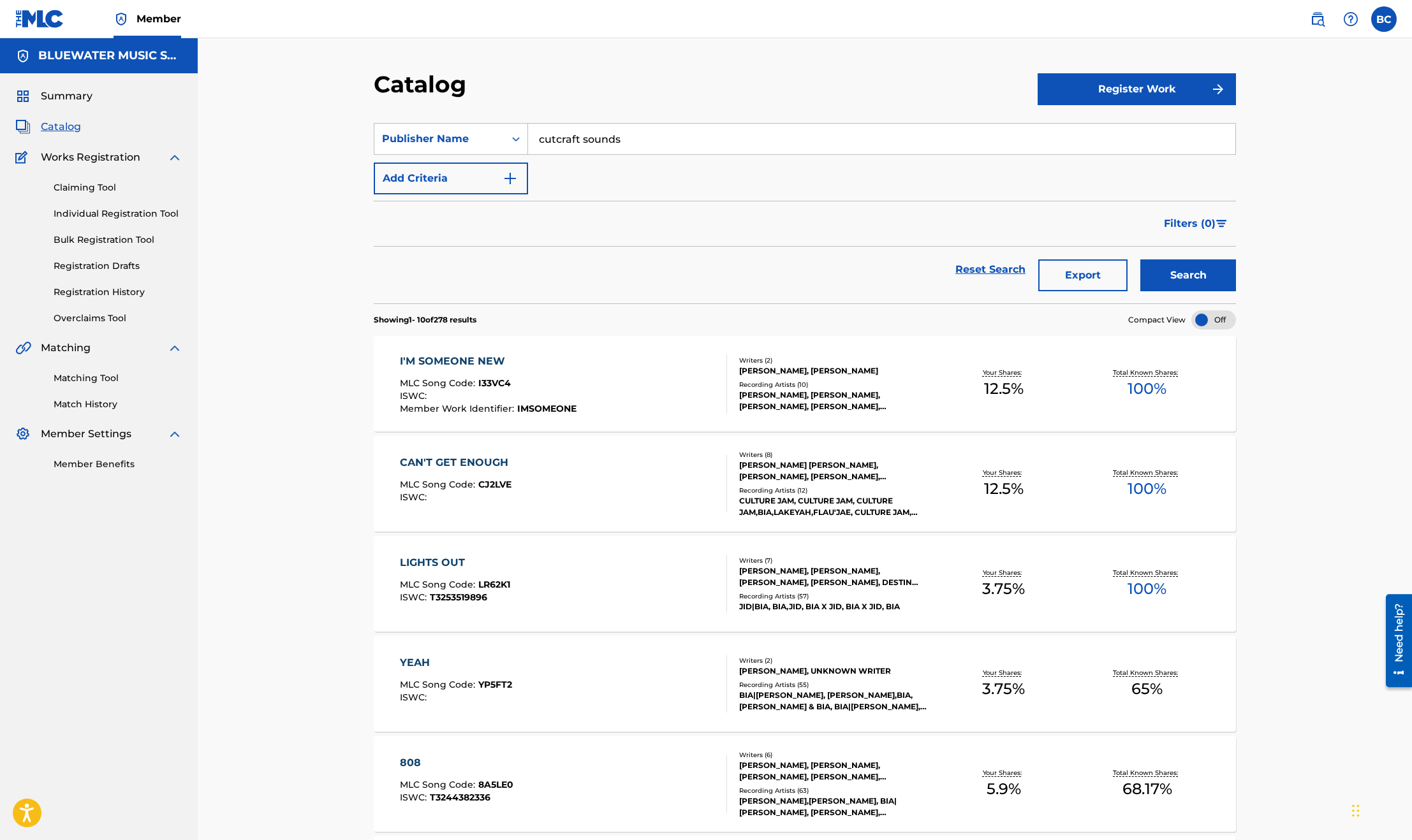
scroll to position [619, 0]
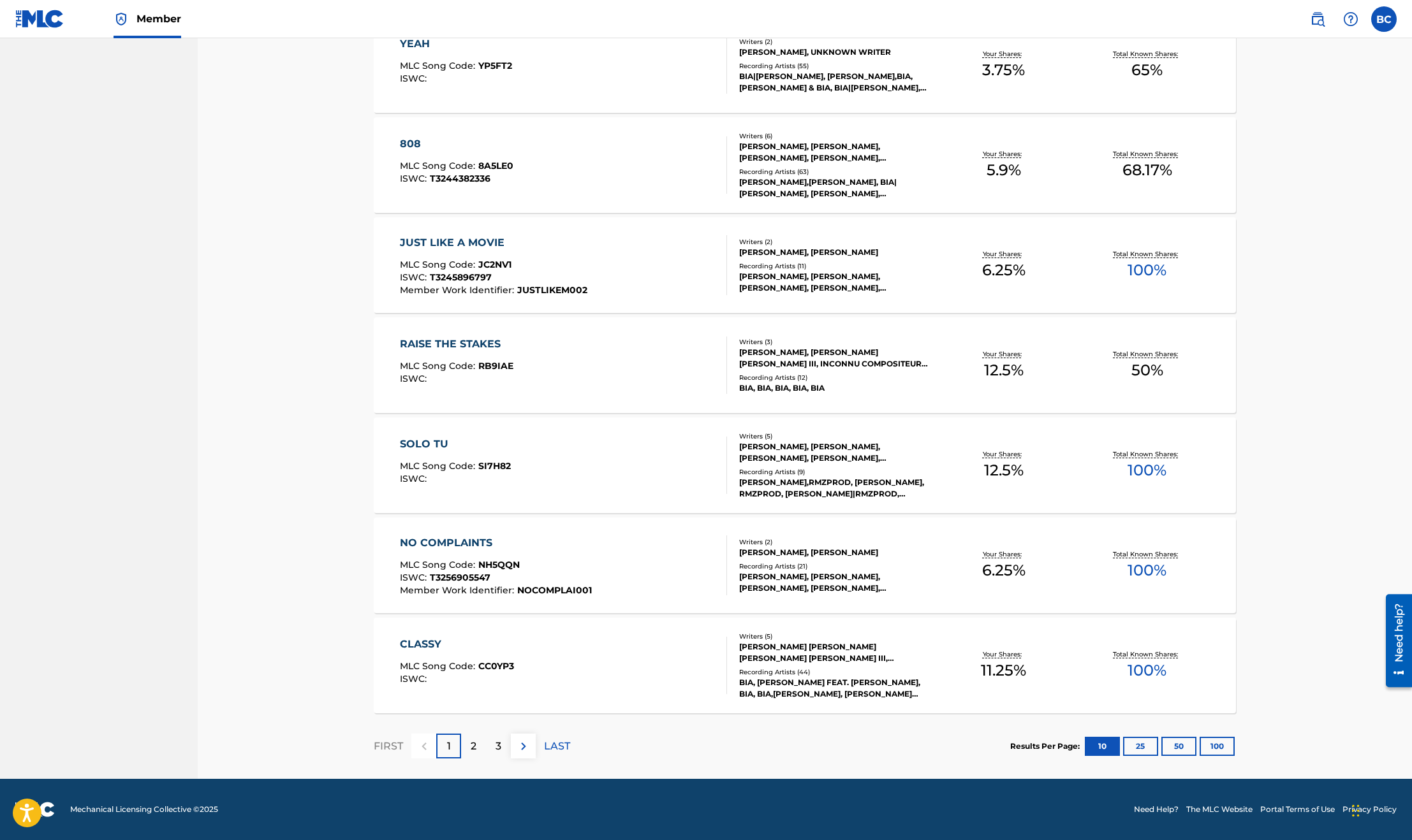
click at [628, 471] on div "SOLO TU MLC Song Code : SI7H82 ISWC :" at bounding box center [564, 465] width 328 height 57
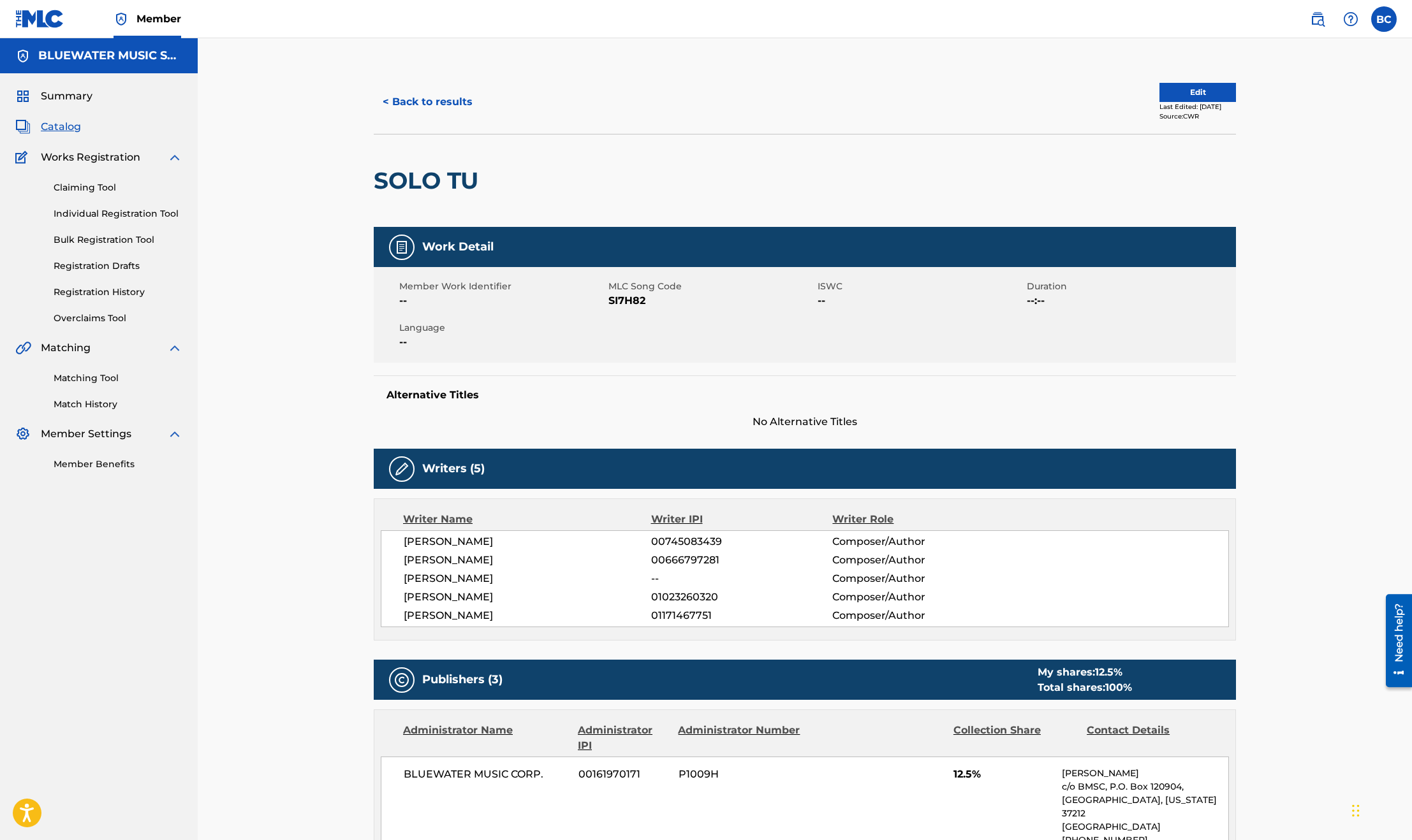
click at [416, 101] on button "< Back to results" at bounding box center [427, 102] width 108 height 32
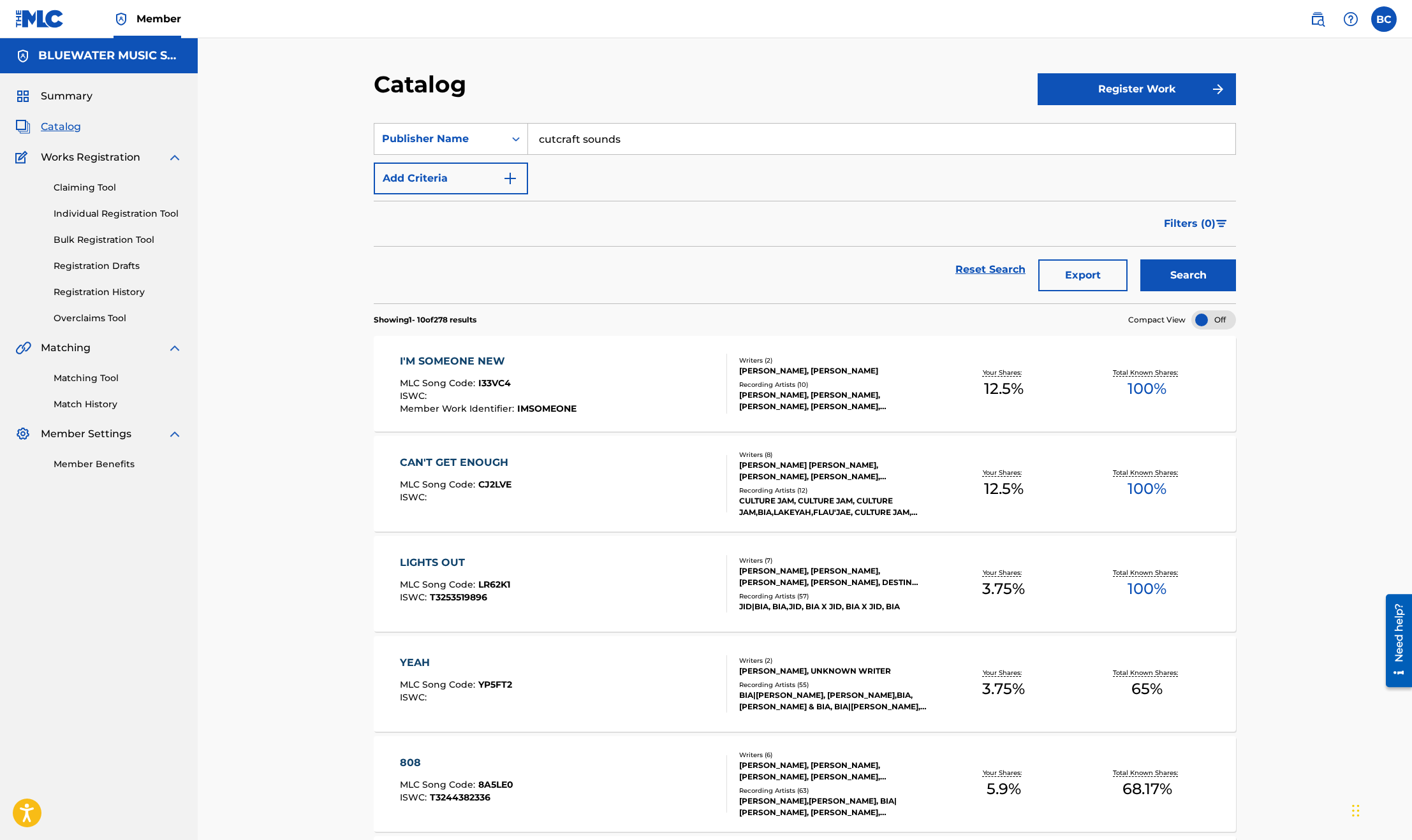
scroll to position [619, 0]
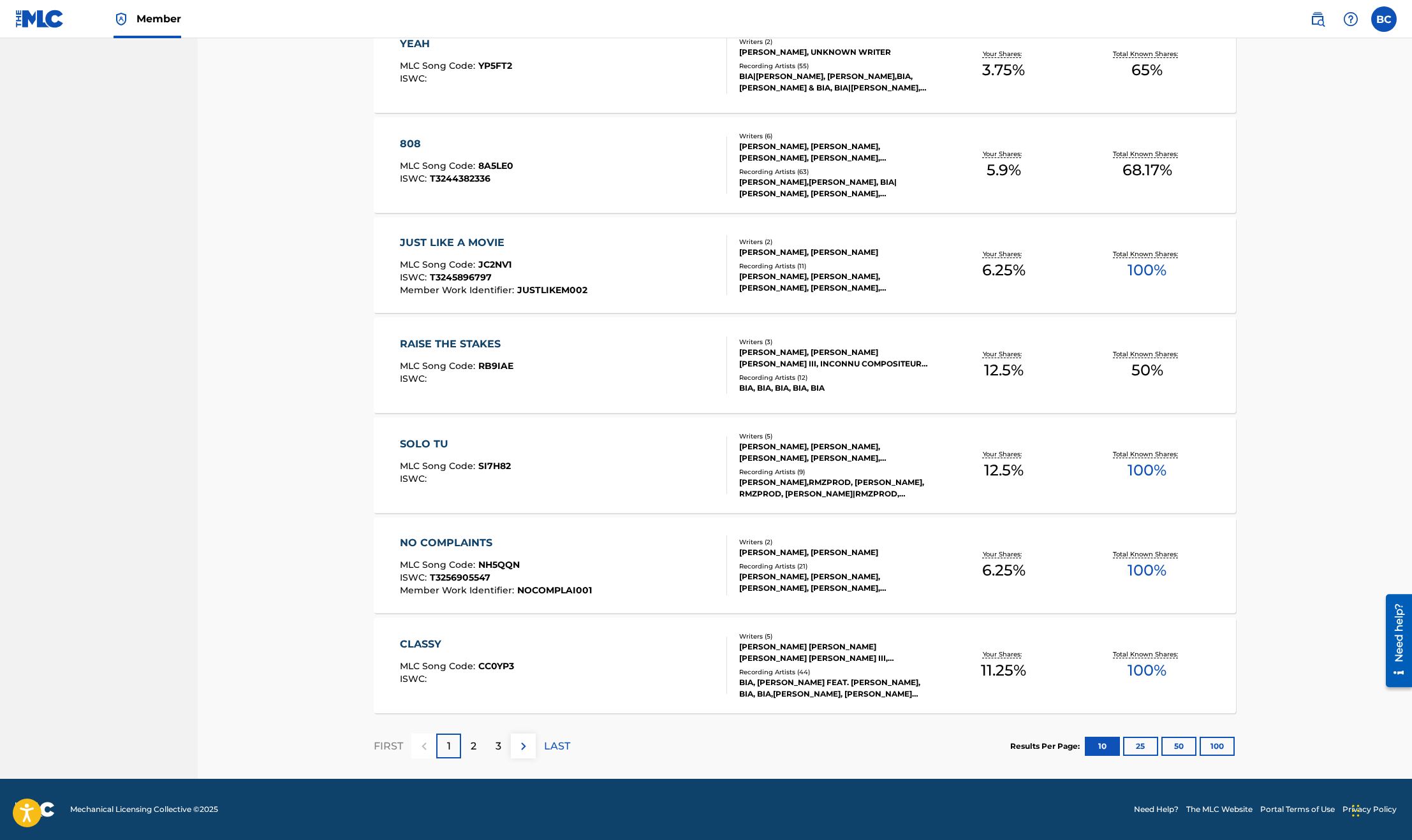
click at [1222, 744] on button "100" at bounding box center [1216, 746] width 35 height 19
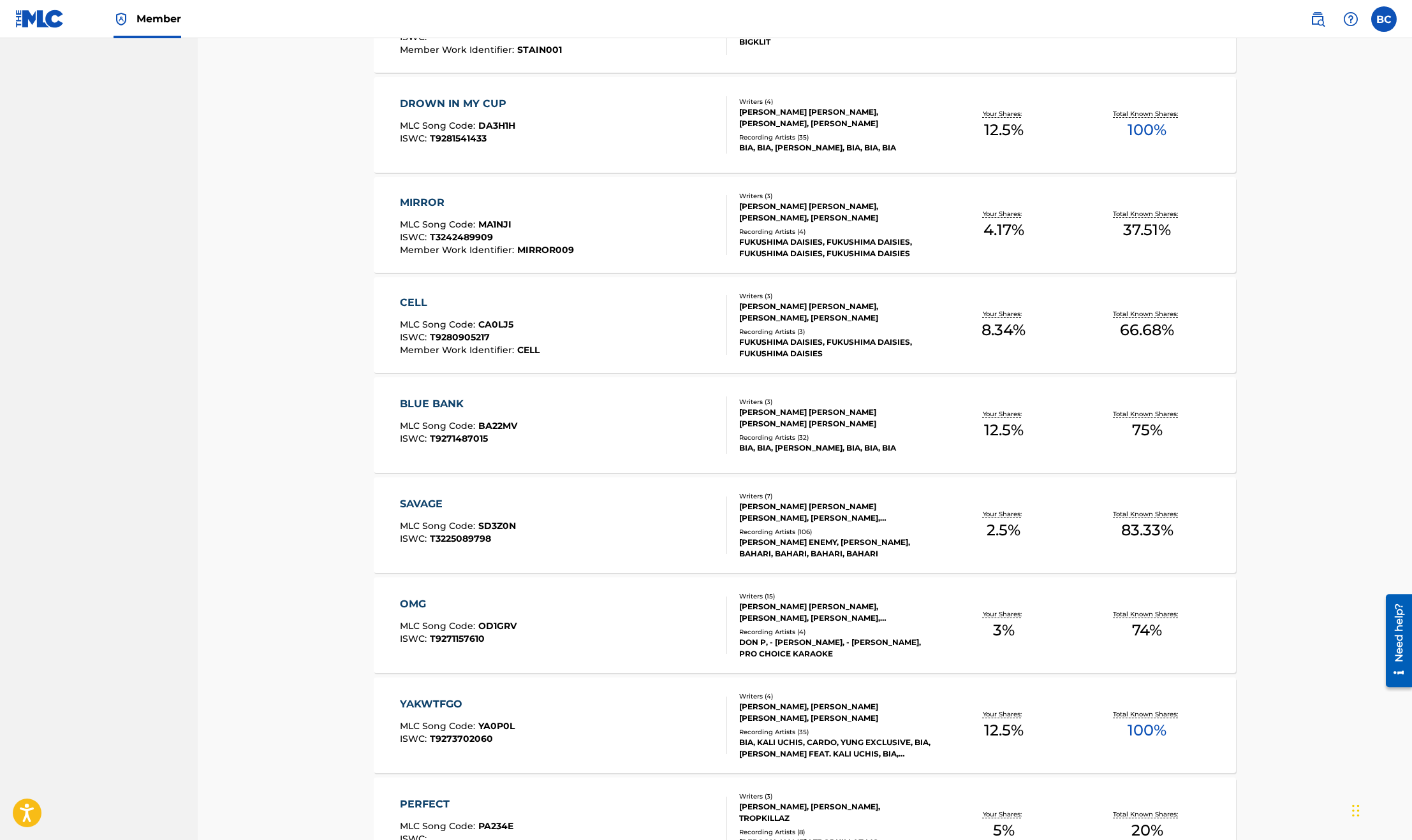
scroll to position [9624, 0]
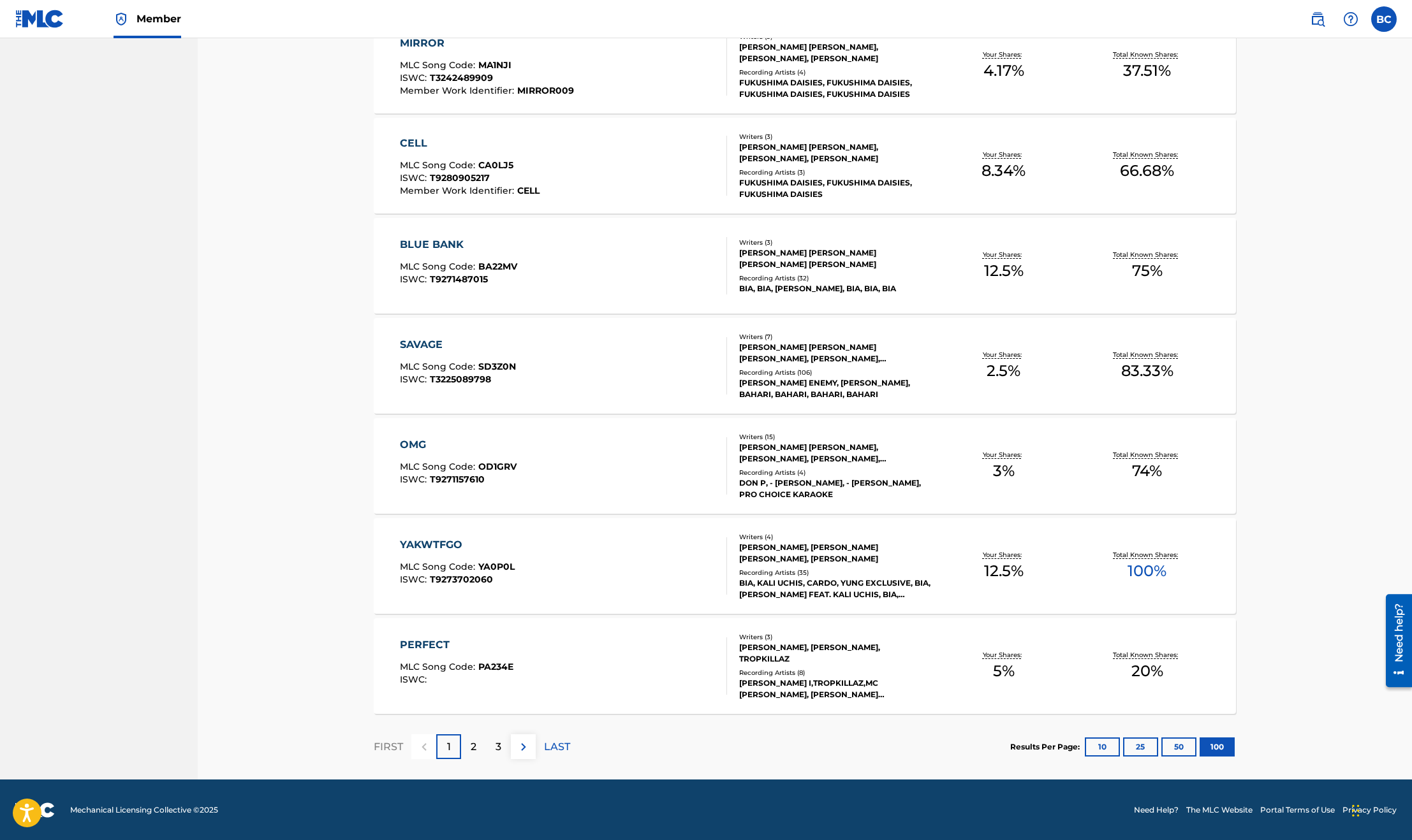
click at [511, 452] on div "OMG" at bounding box center [458, 444] width 117 height 15
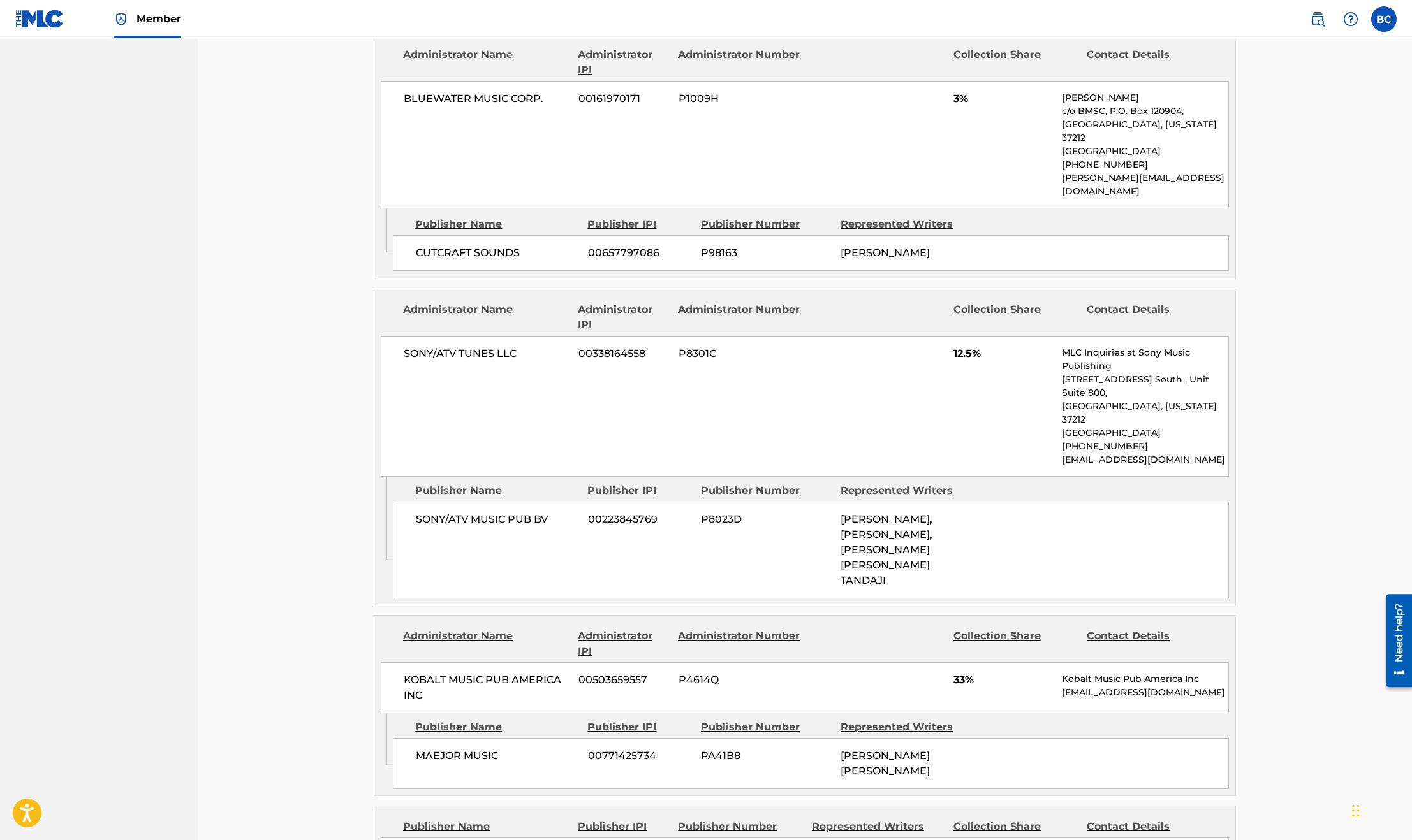
scroll to position [765, 0]
